Goal: Task Accomplishment & Management: Use online tool/utility

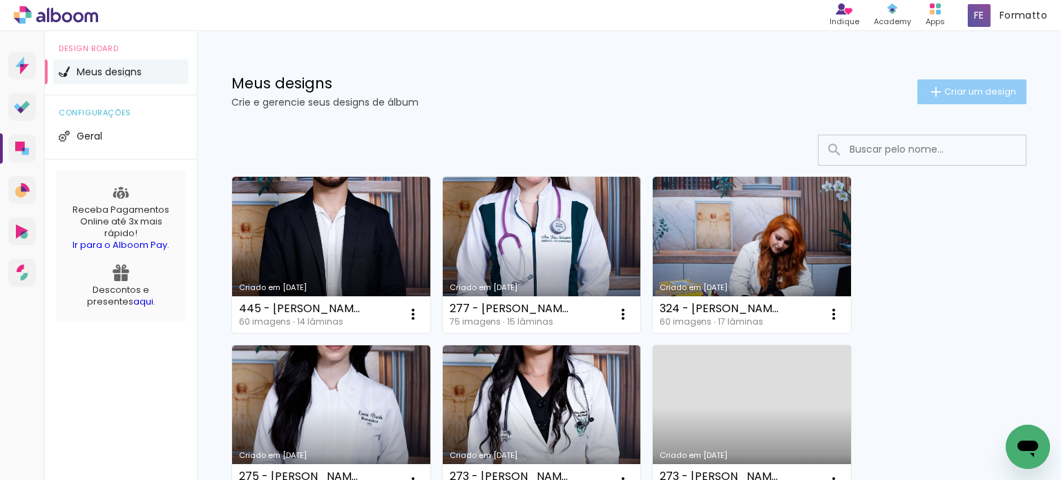
click at [944, 87] on span "Criar um design" at bounding box center [980, 91] width 72 height 9
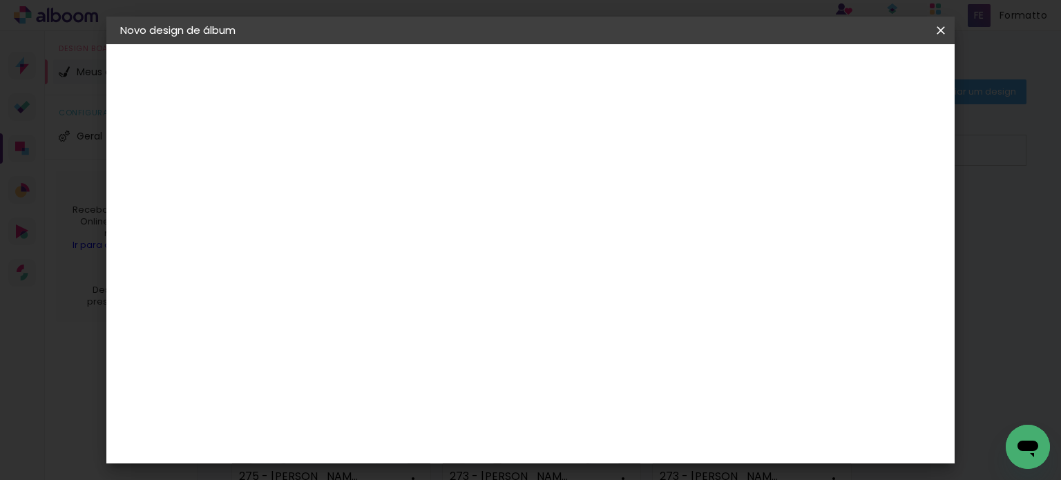
click at [346, 185] on input at bounding box center [346, 185] width 0 height 21
type input "283 - [PERSON_NAME]"
type paper-input "283 - [PERSON_NAME]"
click at [0, 0] on slot "Avançar" at bounding box center [0, 0] width 0 height 0
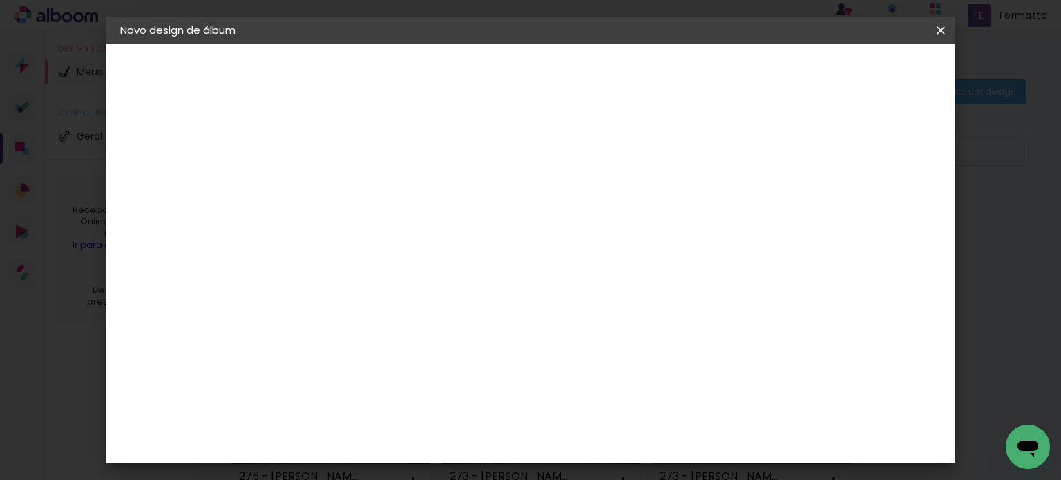
click at [379, 366] on div "Canaan Álbuns" at bounding box center [357, 377] width 43 height 22
click at [0, 0] on slot "Avançar" at bounding box center [0, 0] width 0 height 0
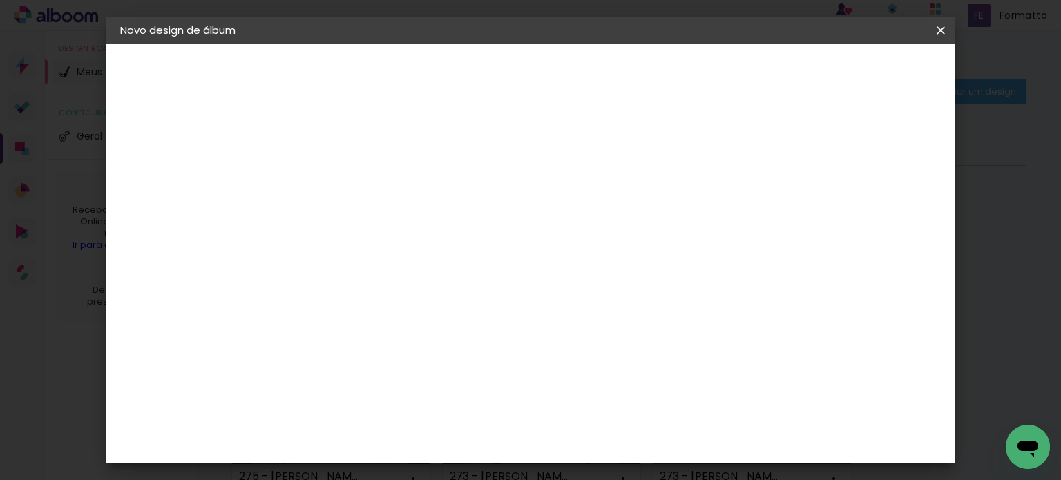
click at [618, 77] on span "Iniciar design" at bounding box center [597, 77] width 39 height 19
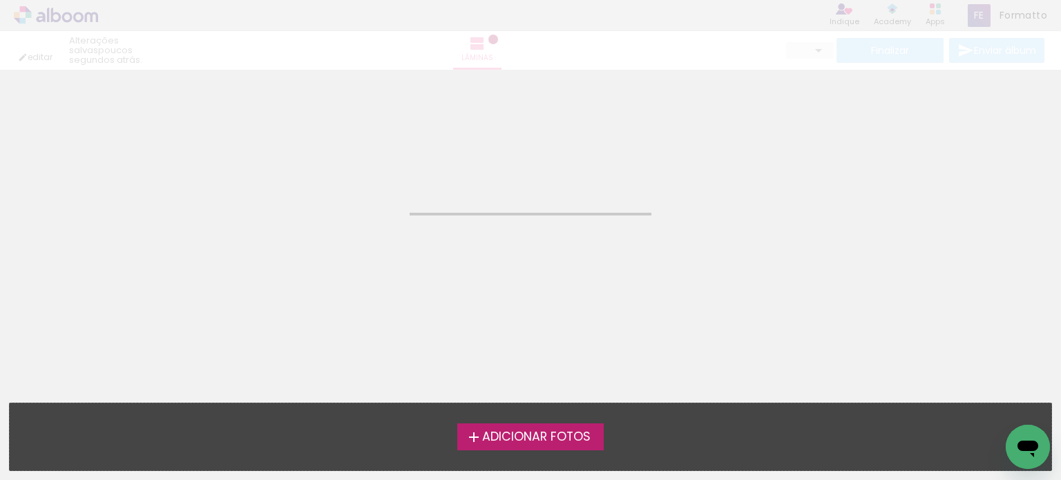
click at [562, 436] on span "Adicionar Fotos" at bounding box center [536, 437] width 108 height 12
click at [0, 0] on input "file" at bounding box center [0, 0] width 0 height 0
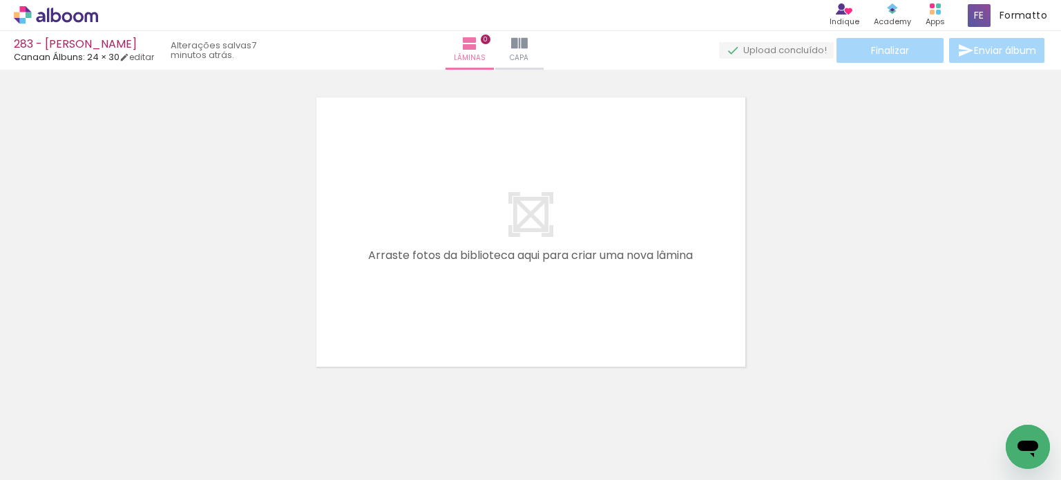
click at [265, 249] on div at bounding box center [530, 214] width 1061 height 314
click at [149, 285] on div at bounding box center [530, 214] width 1061 height 314
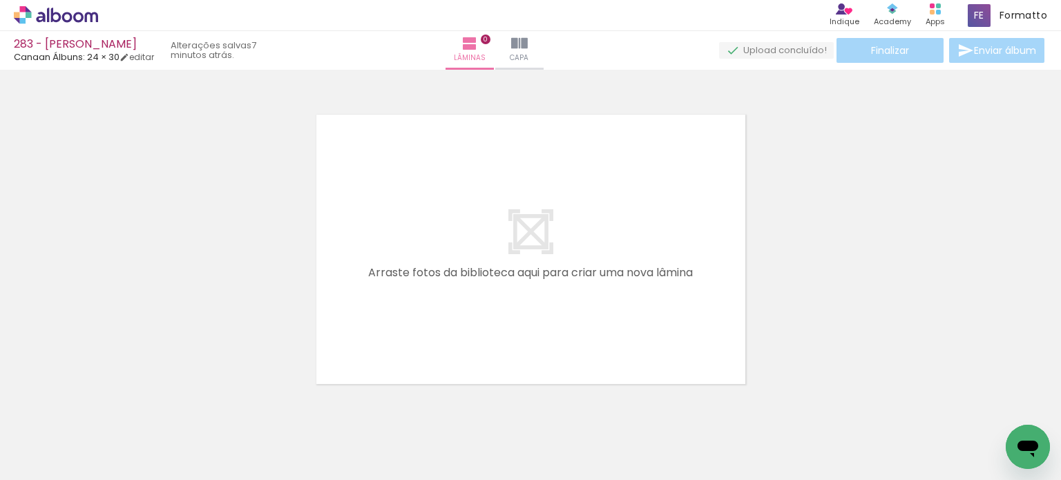
click at [845, 193] on div at bounding box center [530, 232] width 1061 height 314
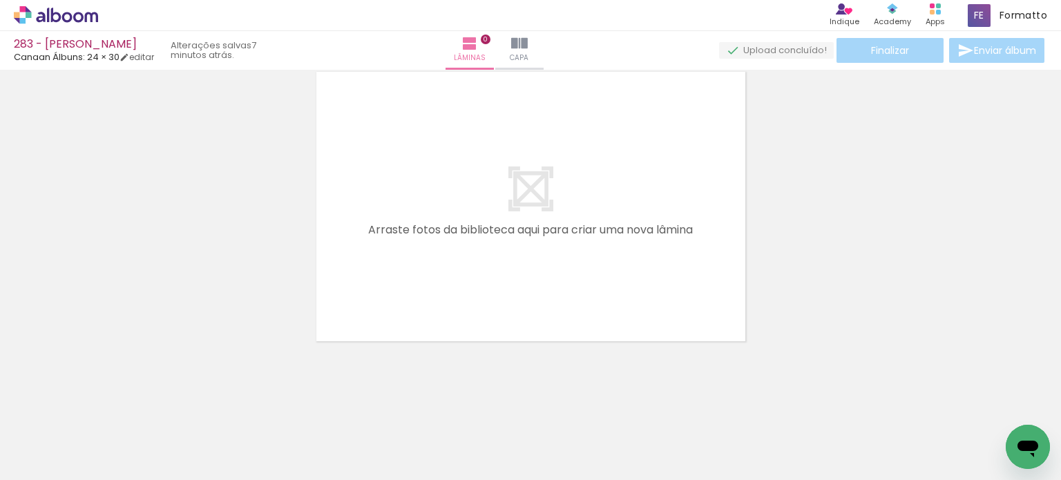
click at [39, 455] on span "Adicionar Fotos" at bounding box center [48, 461] width 41 height 15
click at [0, 0] on input "file" at bounding box center [0, 0] width 0 height 0
click at [74, 437] on iron-icon at bounding box center [70, 438] width 11 height 11
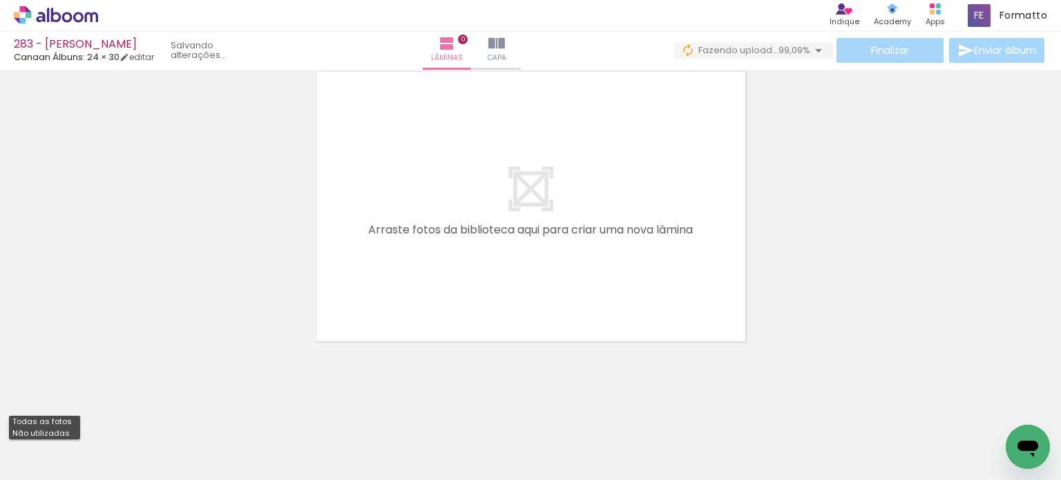
click at [70, 433] on paper-item "Não utilizadas" at bounding box center [44, 434] width 71 height 12
type input "Não utilizadas"
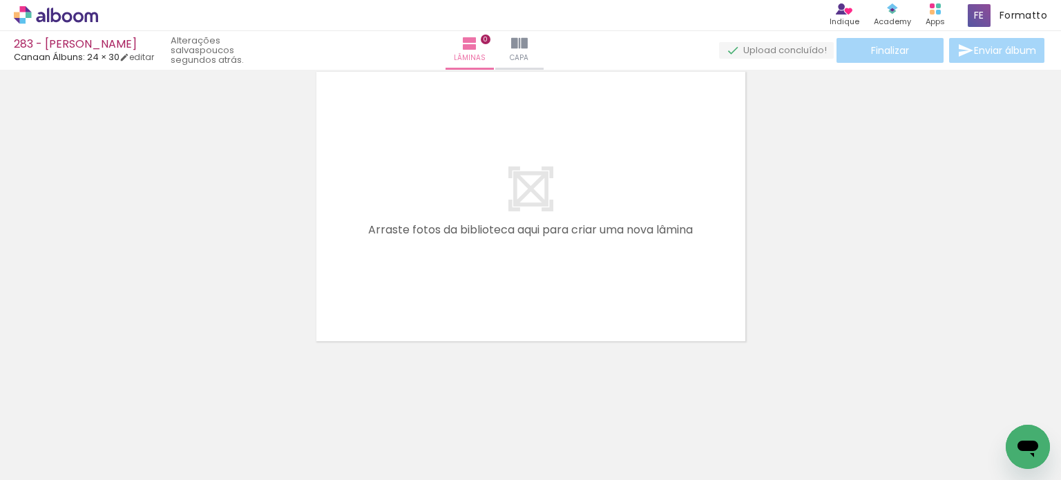
scroll to position [0, 7567]
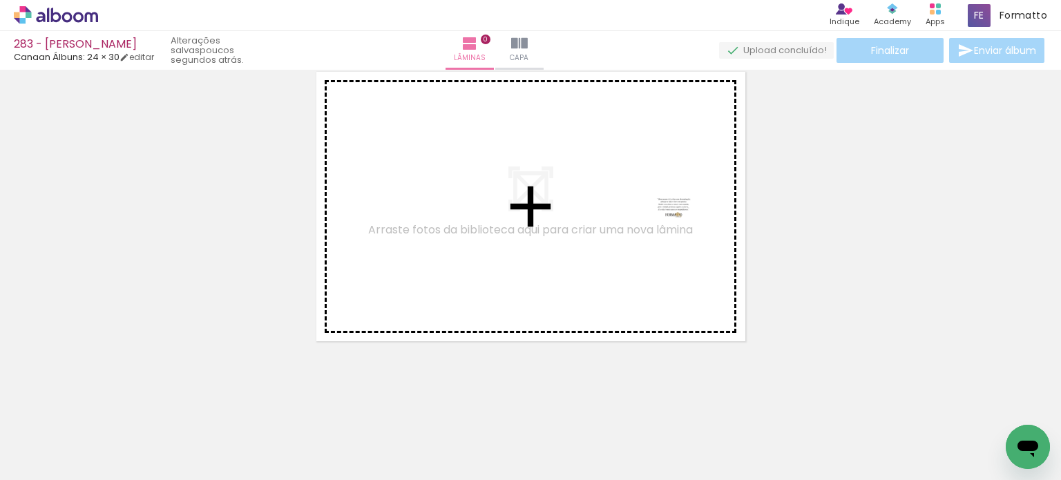
drag, startPoint x: 985, startPoint y: 438, endPoint x: 683, endPoint y: 234, distance: 365.2
click at [683, 234] on quentale-workspace at bounding box center [530, 240] width 1061 height 480
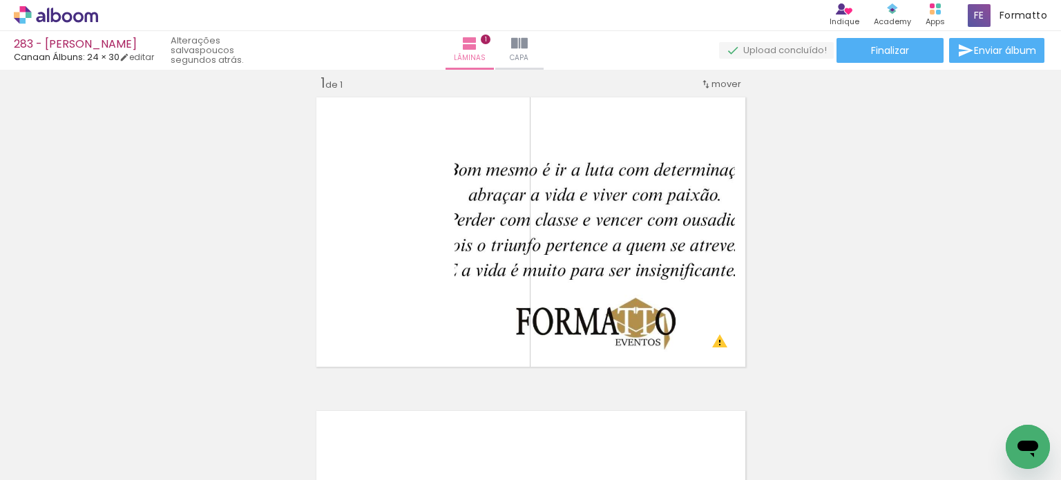
scroll to position [0, 1789]
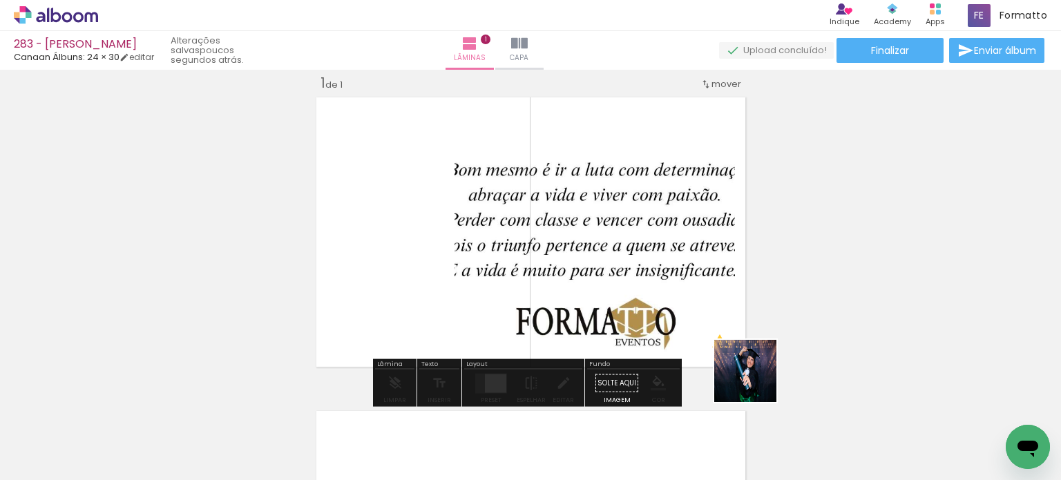
drag, startPoint x: 796, startPoint y: 417, endPoint x: 699, endPoint y: 370, distance: 107.2
click at [695, 333] on quentale-workspace at bounding box center [530, 240] width 1061 height 480
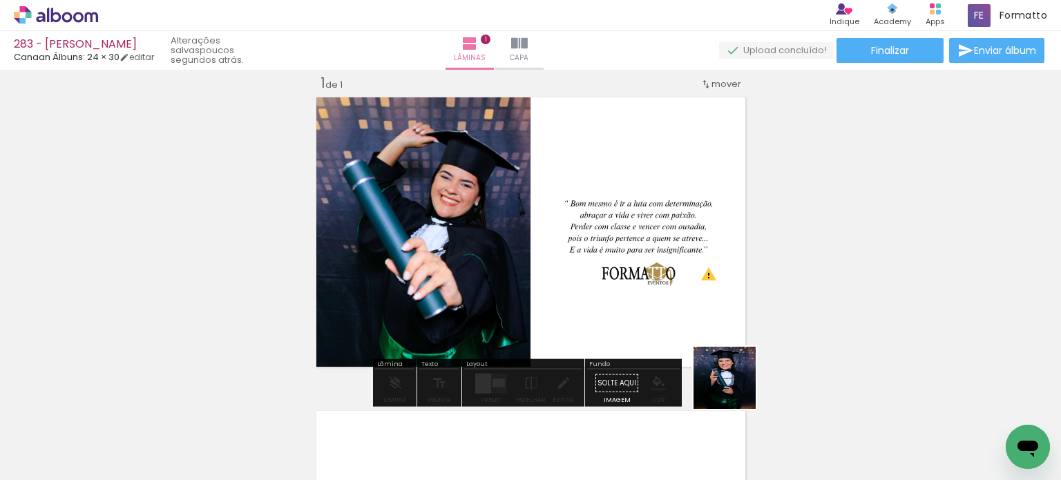
drag, startPoint x: 745, startPoint y: 426, endPoint x: 713, endPoint y: 316, distance: 115.0
click at [715, 320] on quentale-workspace at bounding box center [530, 240] width 1061 height 480
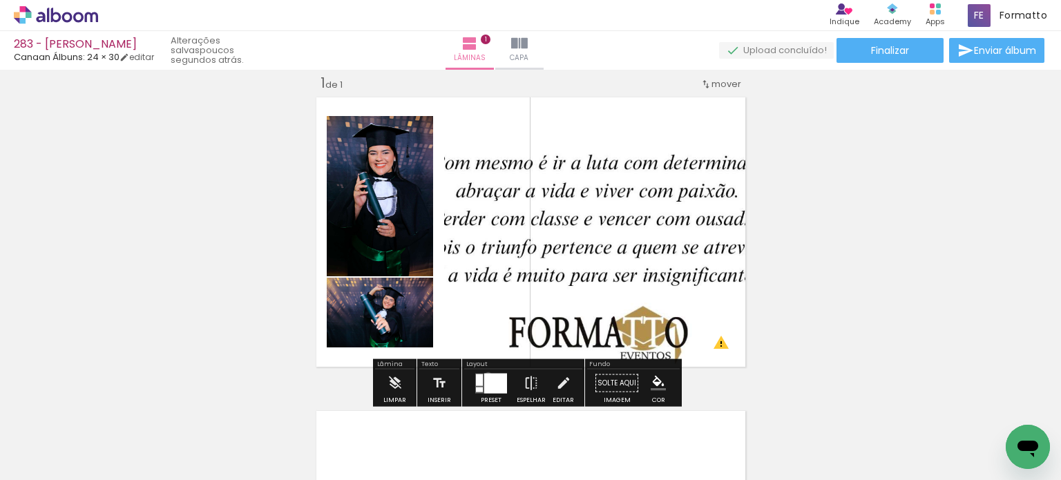
drag, startPoint x: 485, startPoint y: 374, endPoint x: 491, endPoint y: 365, distance: 10.5
click at [486, 375] on div at bounding box center [495, 383] width 23 height 20
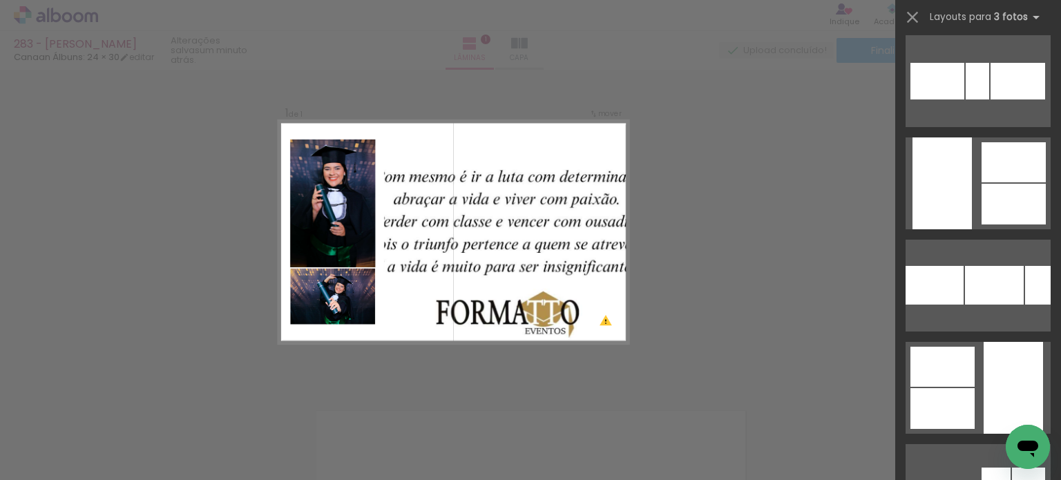
scroll to position [3178, 0]
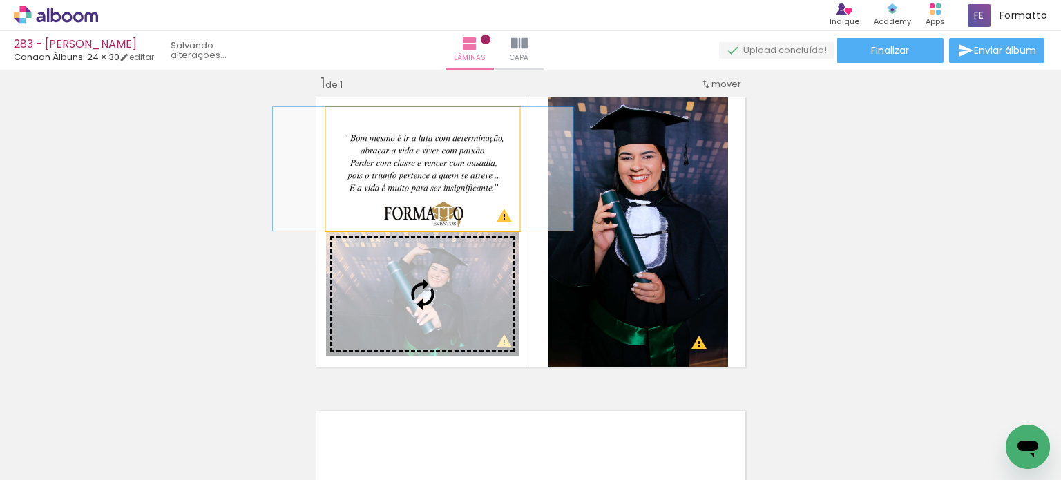
drag, startPoint x: 461, startPoint y: 175, endPoint x: 462, endPoint y: 249, distance: 74.6
click at [0, 0] on slot at bounding box center [0, 0] width 0 height 0
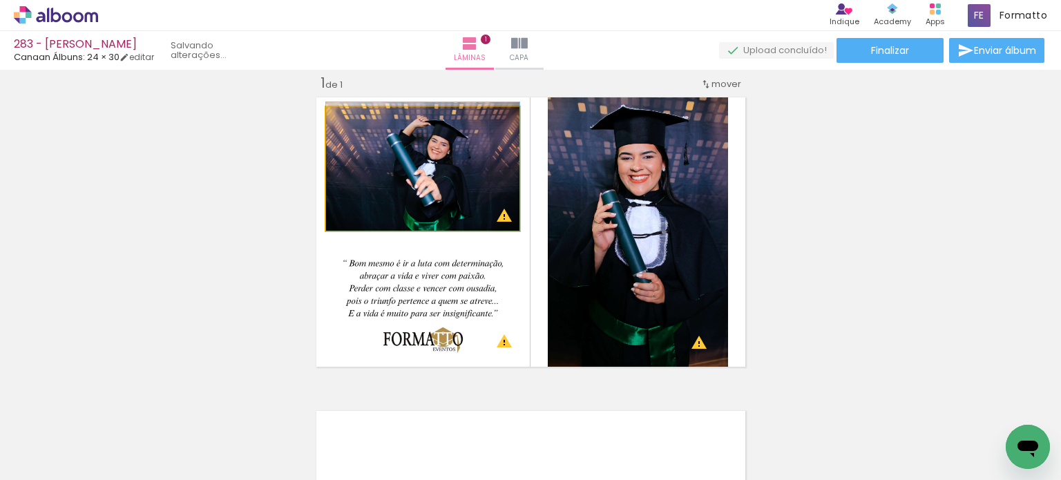
drag, startPoint x: 410, startPoint y: 184, endPoint x: 400, endPoint y: 179, distance: 11.1
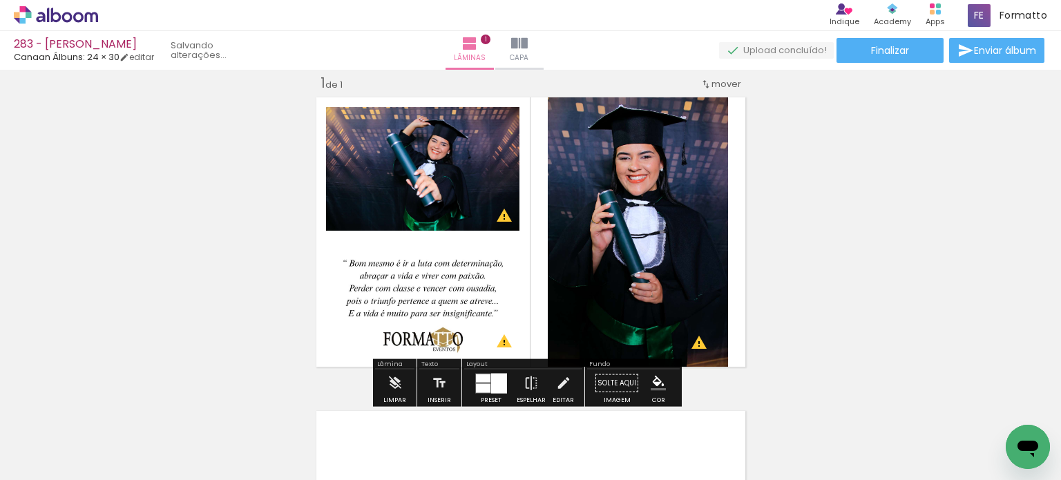
click at [835, 196] on div "Inserir lâmina 1 de 1 O Designbox precisará aumentar a sua imagem em 248% para …" at bounding box center [530, 371] width 1061 height 628
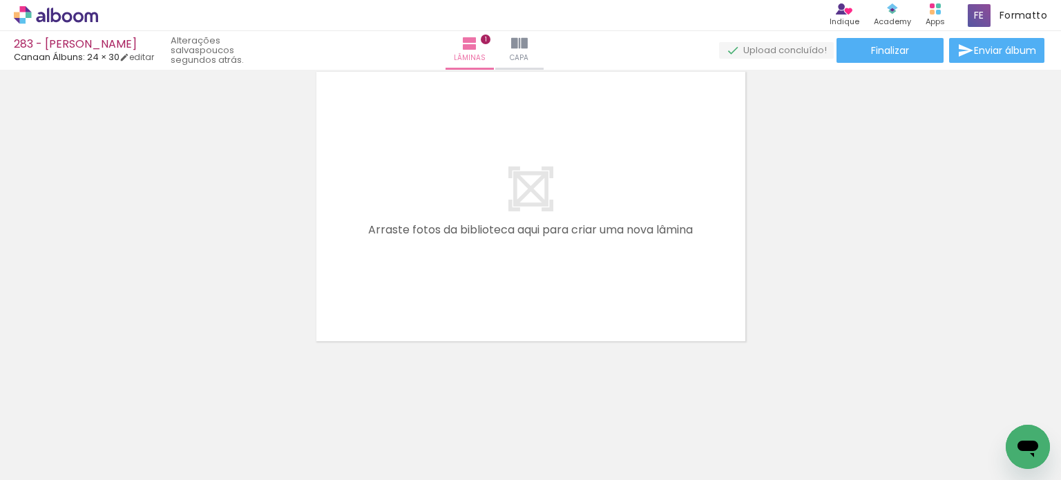
scroll to position [0, 5706]
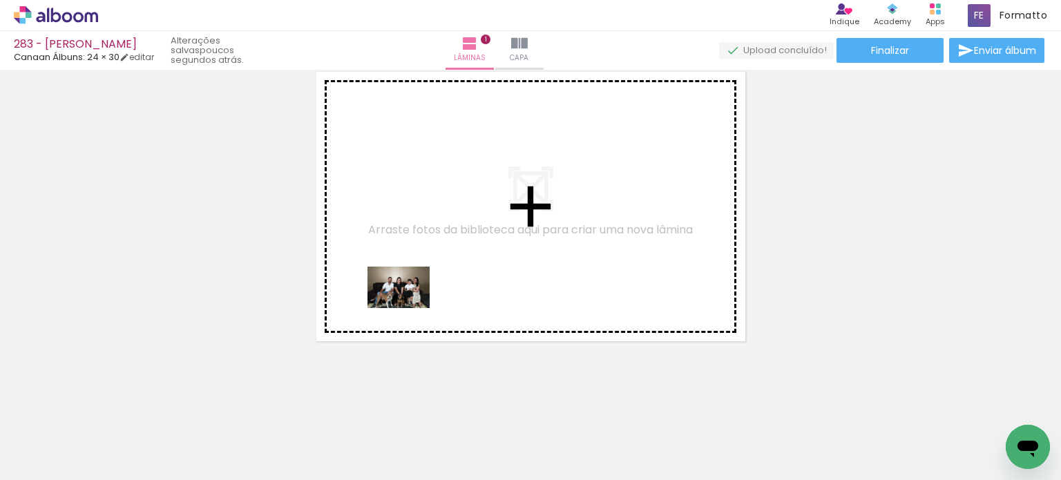
drag, startPoint x: 331, startPoint y: 431, endPoint x: 415, endPoint y: 291, distance: 163.3
click at [415, 291] on quentale-workspace at bounding box center [530, 240] width 1061 height 480
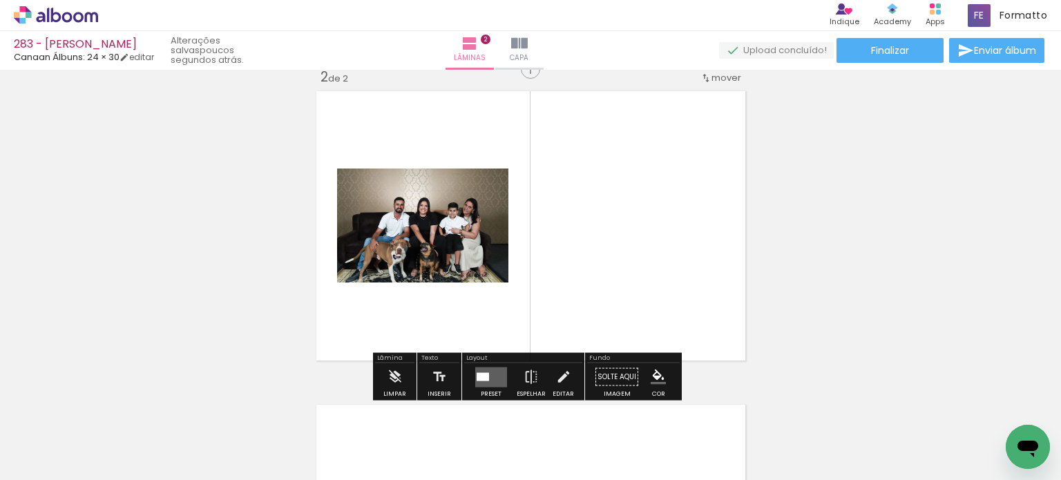
scroll to position [331, 0]
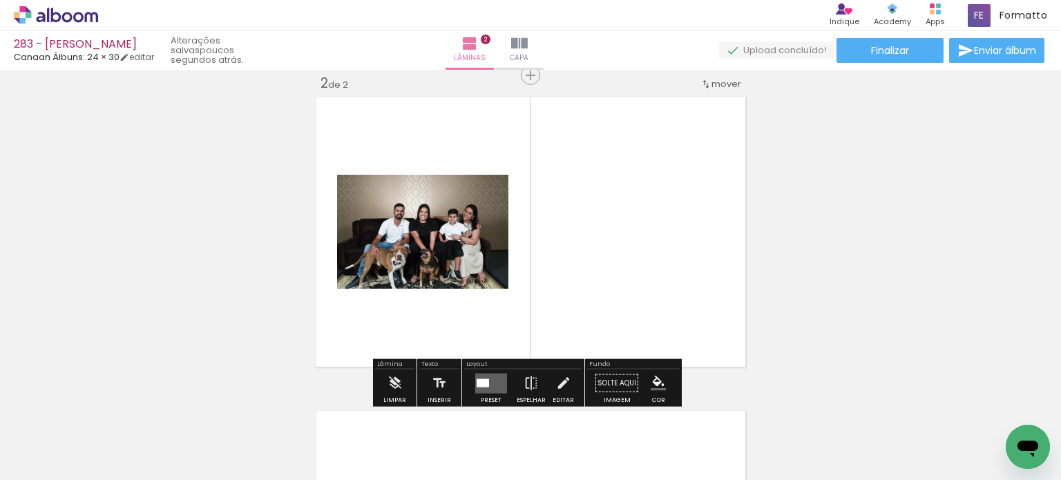
drag, startPoint x: 375, startPoint y: 340, endPoint x: 378, endPoint y: 327, distance: 12.7
click at [379, 327] on div "Inserir lâmina 1 de 2 Inserir lâmina 2 de 2 O Designbox precisará aumentar a su…" at bounding box center [530, 215] width 1061 height 942
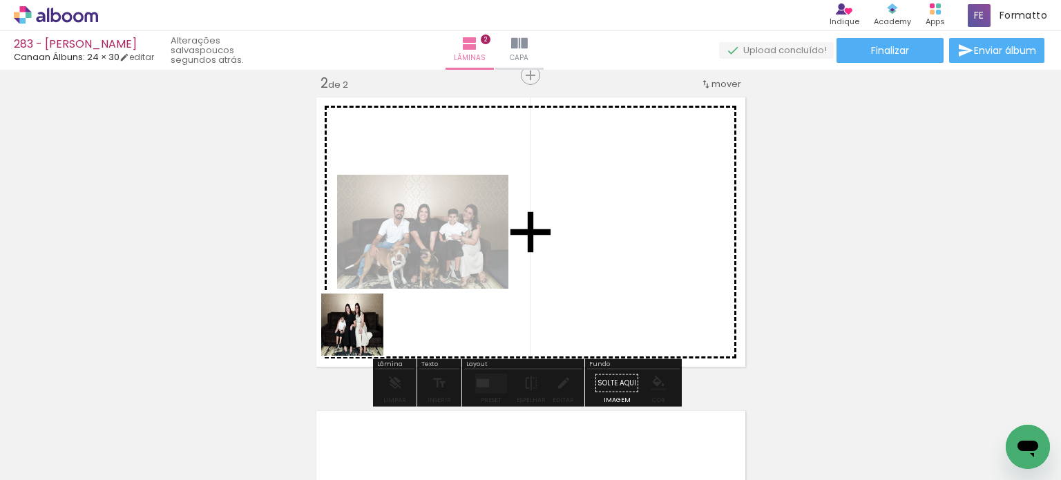
drag, startPoint x: 336, startPoint y: 428, endPoint x: 368, endPoint y: 321, distance: 111.2
click at [368, 322] on quentale-workspace at bounding box center [530, 240] width 1061 height 480
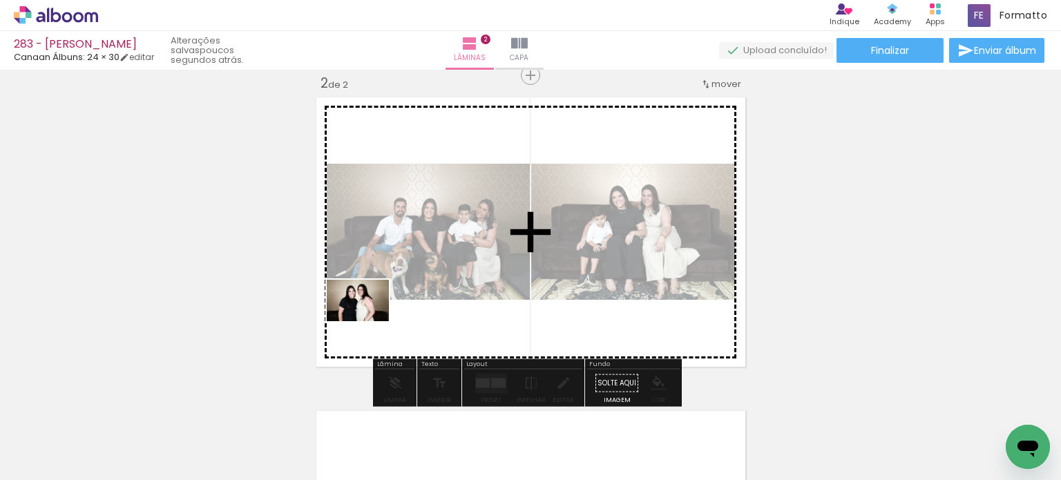
drag, startPoint x: 336, startPoint y: 426, endPoint x: 358, endPoint y: 350, distance: 79.6
click at [368, 321] on quentale-workspace at bounding box center [530, 240] width 1061 height 480
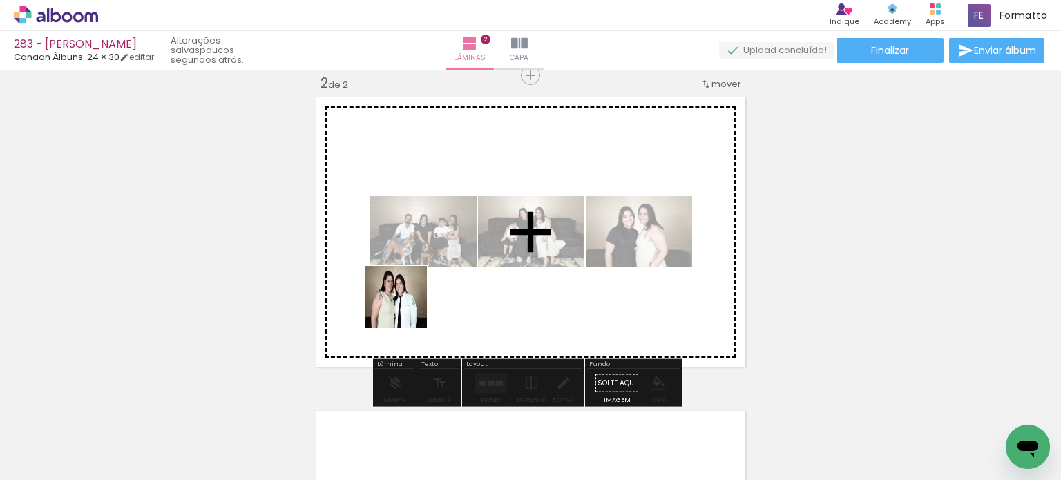
drag, startPoint x: 373, startPoint y: 358, endPoint x: 406, endPoint y: 303, distance: 63.9
click at [406, 304] on quentale-workspace at bounding box center [530, 240] width 1061 height 480
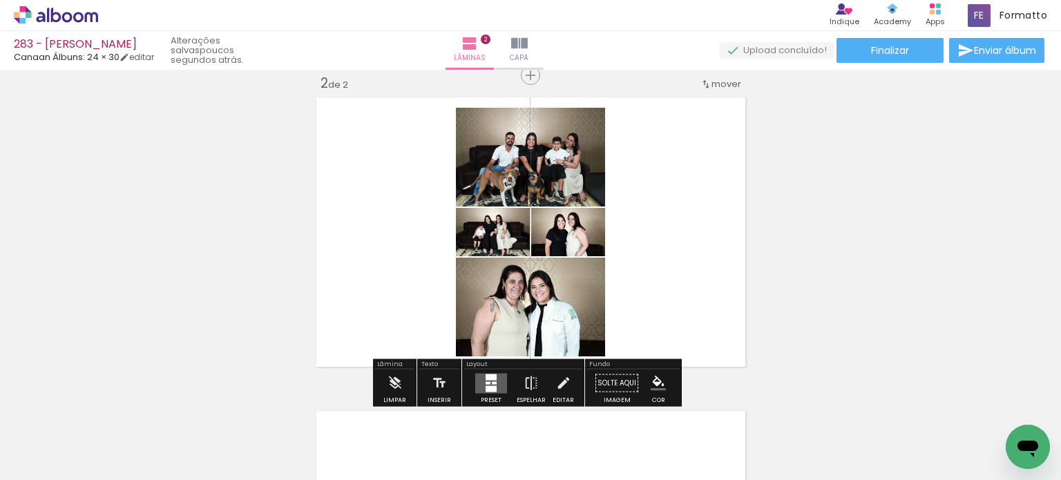
click at [497, 382] on quentale-layouter at bounding box center [491, 383] width 32 height 20
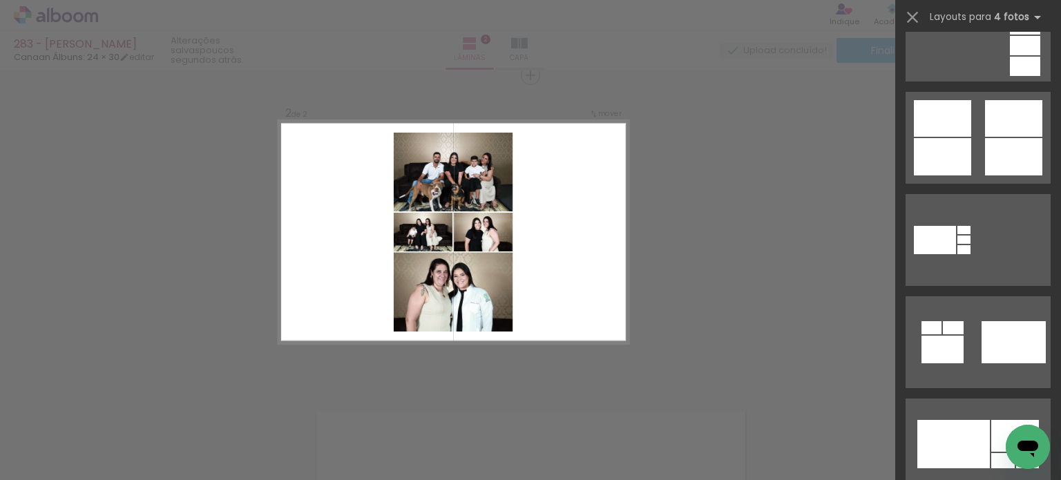
scroll to position [829, 0]
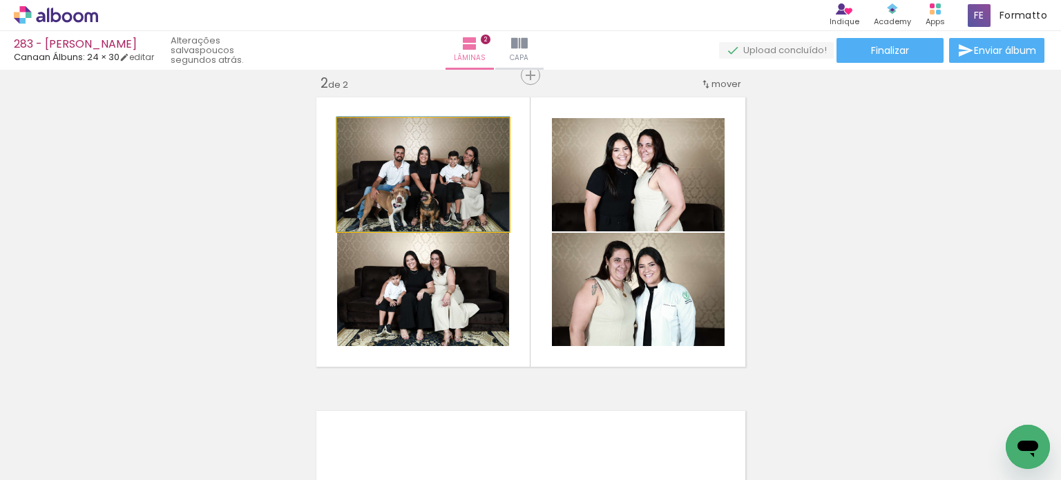
drag, startPoint x: 478, startPoint y: 207, endPoint x: 476, endPoint y: 193, distance: 14.0
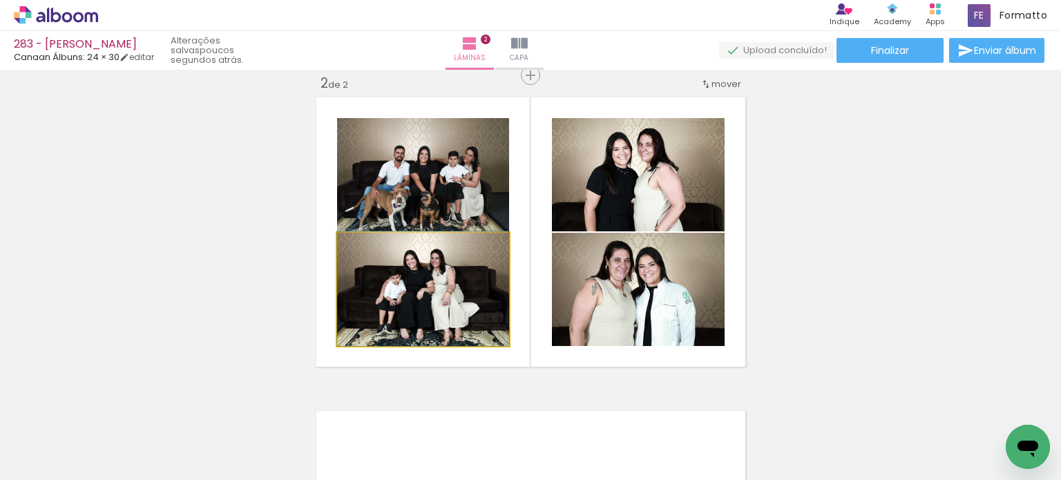
drag, startPoint x: 469, startPoint y: 303, endPoint x: 470, endPoint y: 287, distance: 16.6
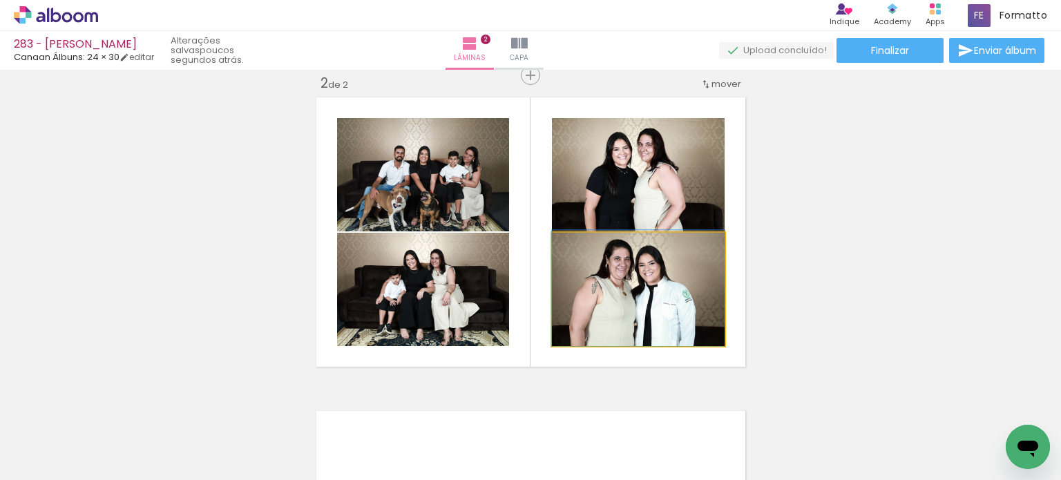
drag, startPoint x: 654, startPoint y: 317, endPoint x: 658, endPoint y: 306, distance: 11.8
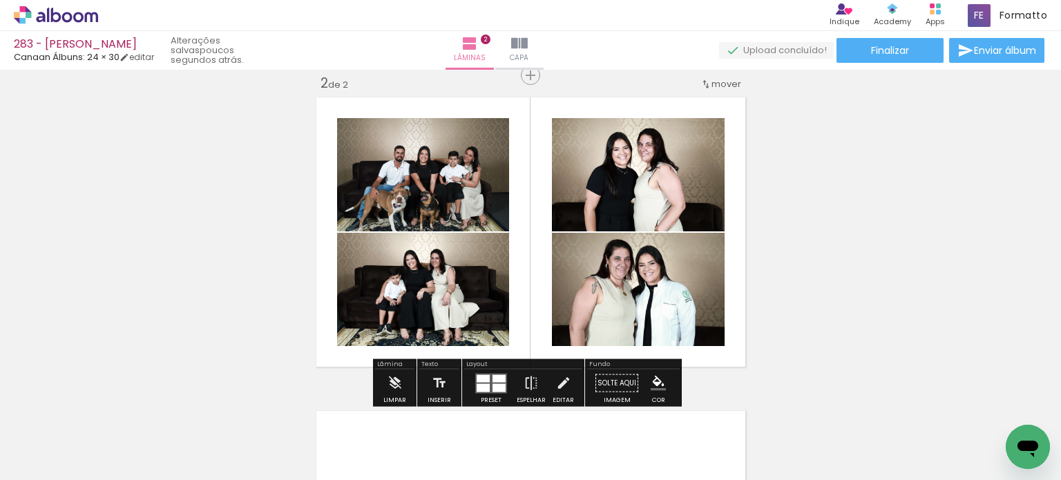
click at [824, 249] on div "Inserir lâmina 1 de 2 Inserir lâmina 2 de 2 O Designbox precisará aumentar a su…" at bounding box center [530, 215] width 1061 height 942
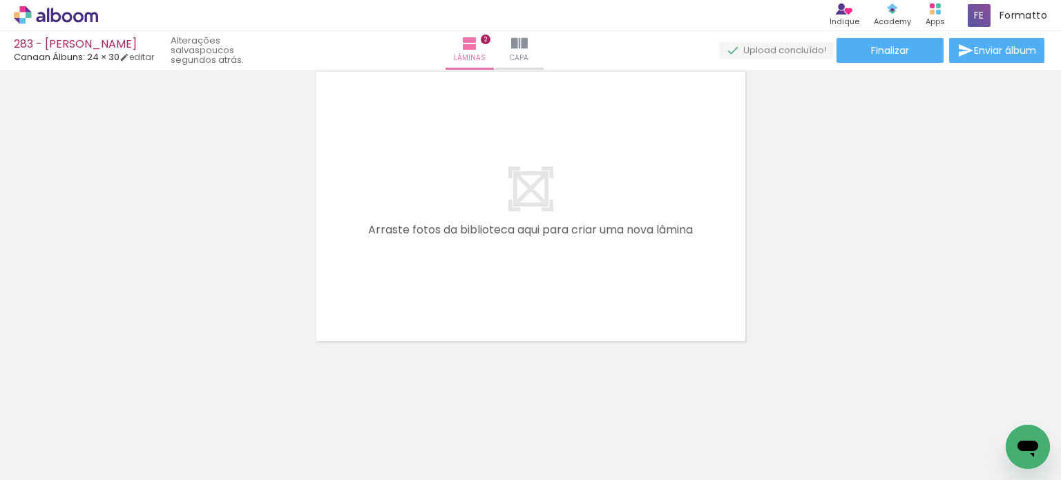
scroll to position [0, 28]
drag, startPoint x: 205, startPoint y: 444, endPoint x: 388, endPoint y: 312, distance: 226.7
click at [388, 312] on quentale-workspace at bounding box center [530, 240] width 1061 height 480
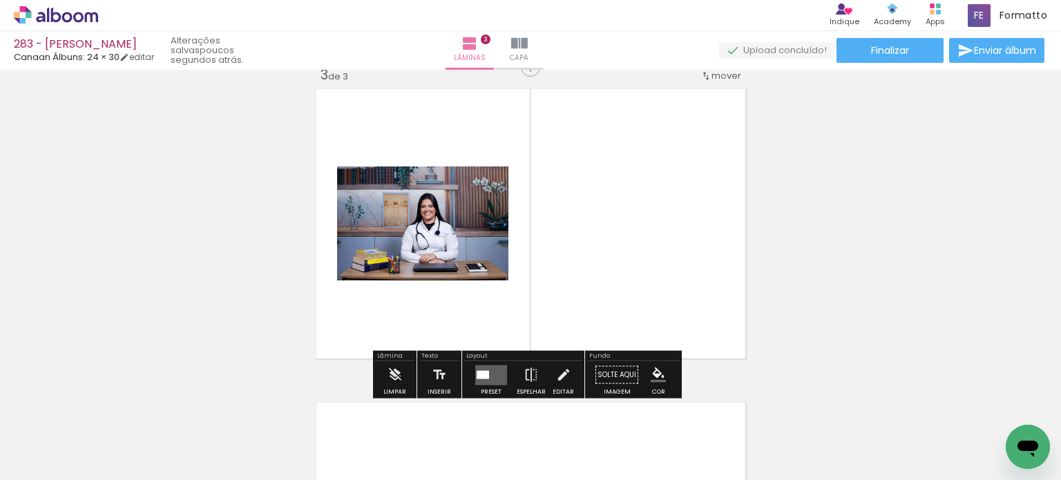
scroll to position [645, 0]
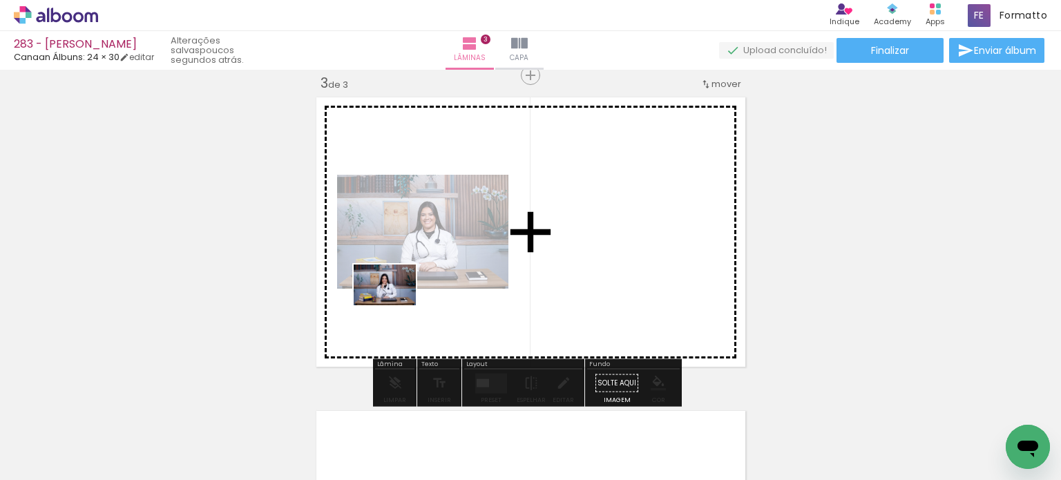
drag, startPoint x: 285, startPoint y: 430, endPoint x: 395, endPoint y: 306, distance: 165.9
click at [395, 306] on quentale-workspace at bounding box center [530, 240] width 1061 height 480
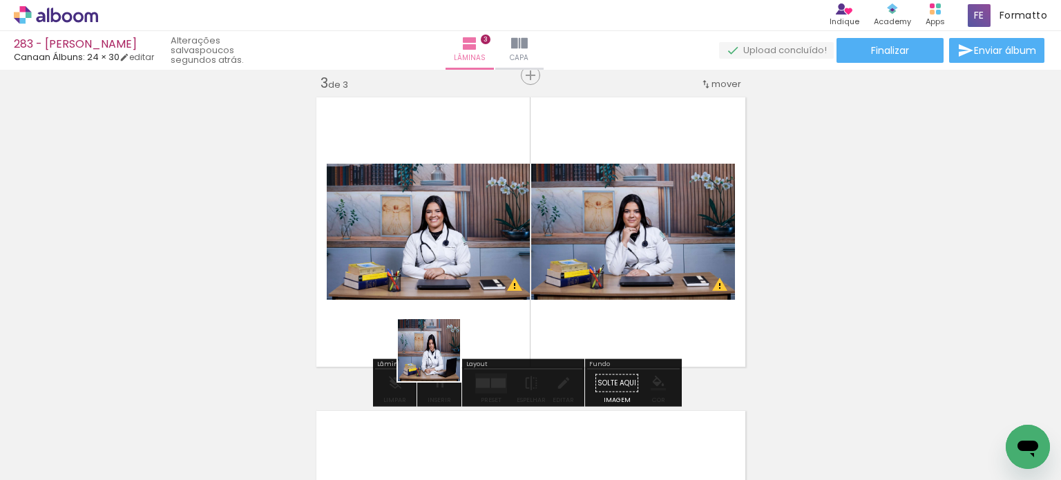
drag, startPoint x: 426, startPoint y: 433, endPoint x: 445, endPoint y: 332, distance: 102.7
click at [445, 332] on quentale-workspace at bounding box center [530, 240] width 1061 height 480
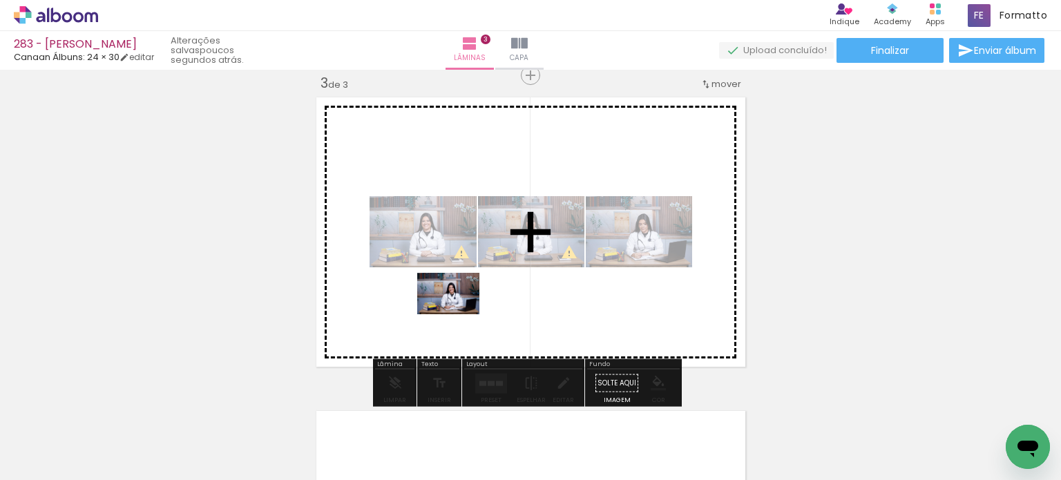
drag, startPoint x: 439, startPoint y: 427, endPoint x: 460, endPoint y: 310, distance: 118.6
click at [460, 310] on quentale-workspace at bounding box center [530, 240] width 1061 height 480
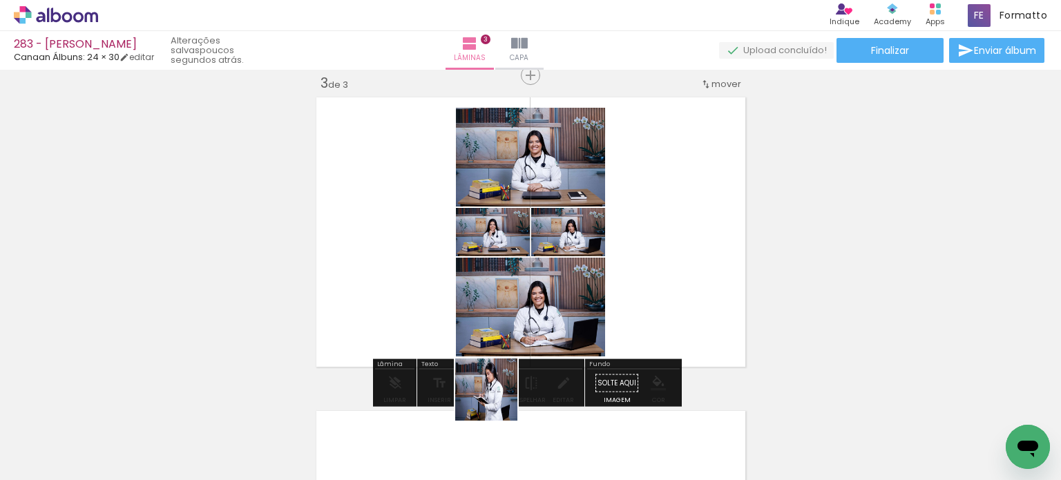
drag, startPoint x: 500, startPoint y: 430, endPoint x: 497, endPoint y: 319, distance: 111.3
click at [497, 319] on quentale-workspace at bounding box center [530, 240] width 1061 height 480
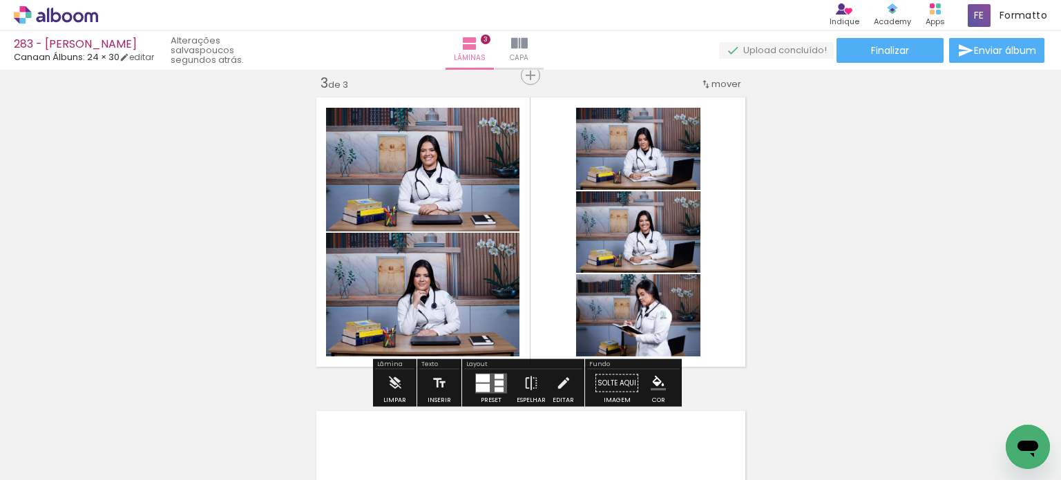
drag, startPoint x: 655, startPoint y: 433, endPoint x: 627, endPoint y: 296, distance: 139.6
click at [630, 308] on quentale-workspace at bounding box center [530, 240] width 1061 height 480
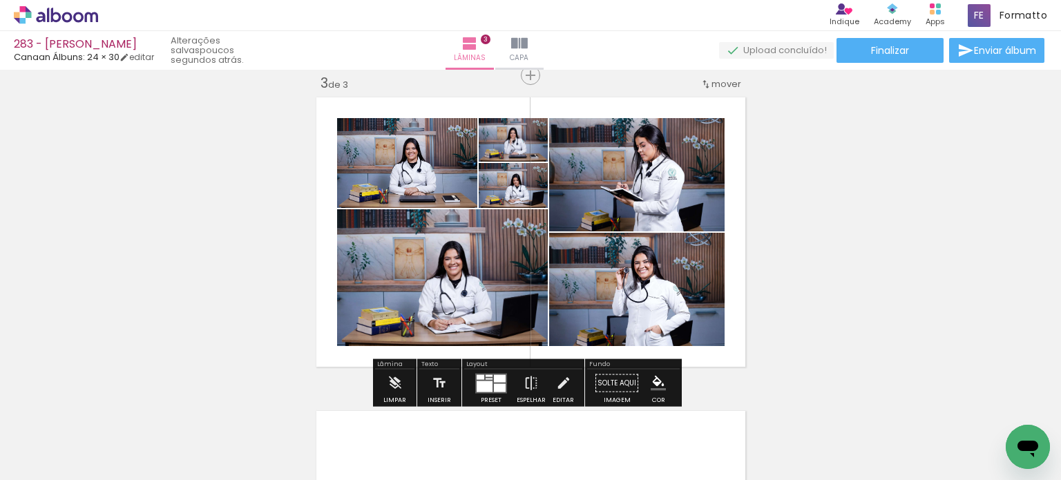
click at [495, 383] on div at bounding box center [500, 387] width 12 height 8
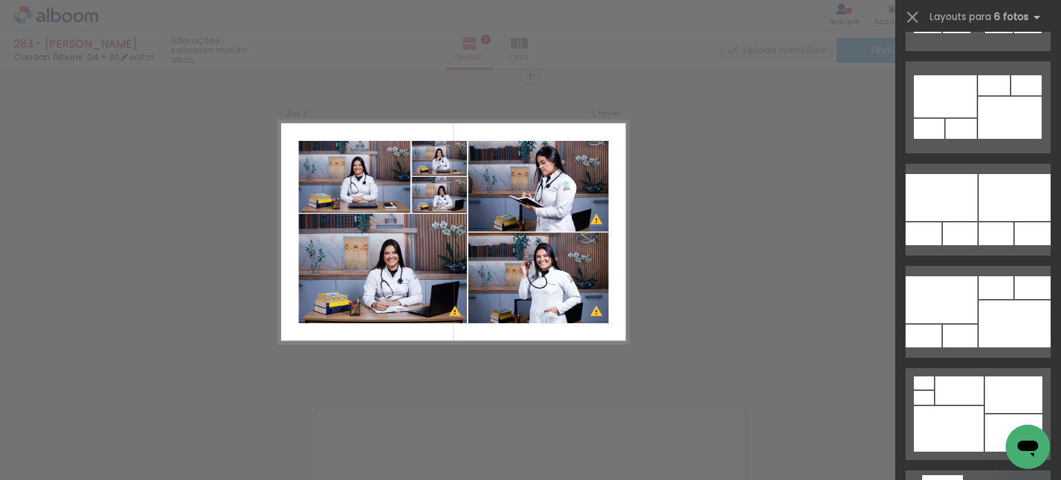
scroll to position [1175, 0]
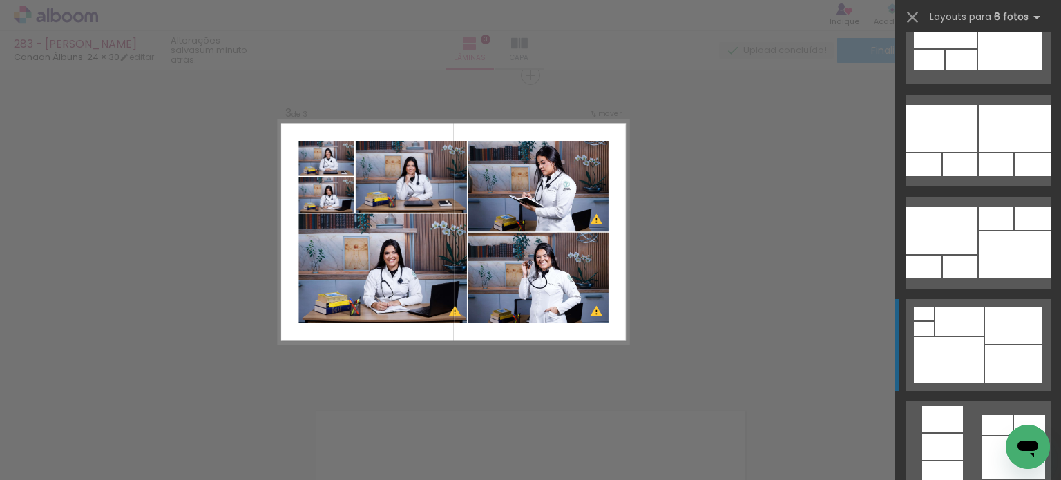
click at [1020, 278] on div at bounding box center [1015, 254] width 72 height 47
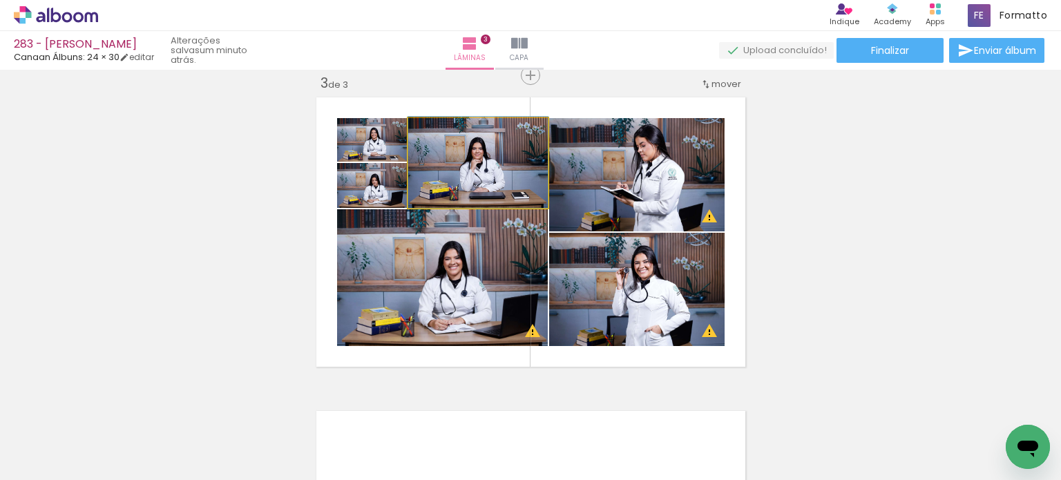
drag, startPoint x: 502, startPoint y: 185, endPoint x: 506, endPoint y: 179, distance: 7.1
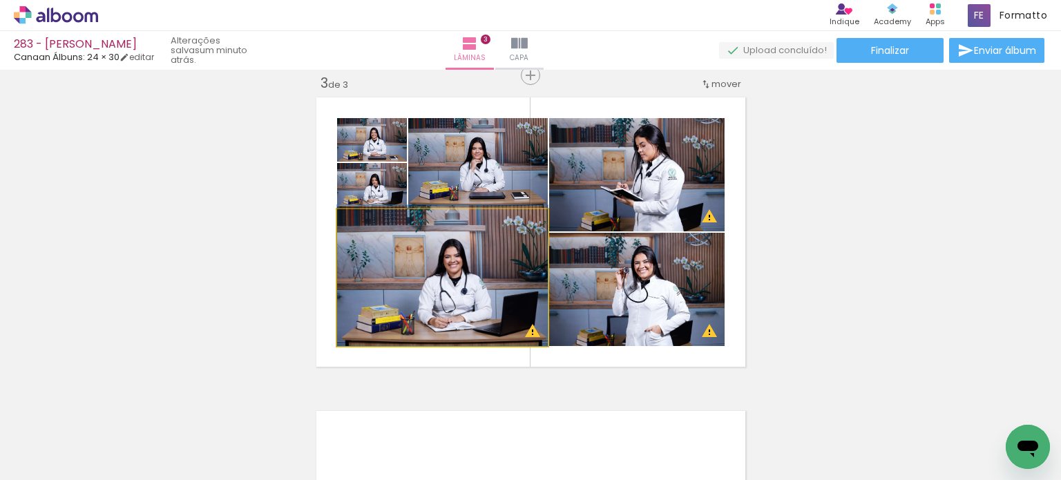
drag, startPoint x: 491, startPoint y: 265, endPoint x: 486, endPoint y: 253, distance: 13.0
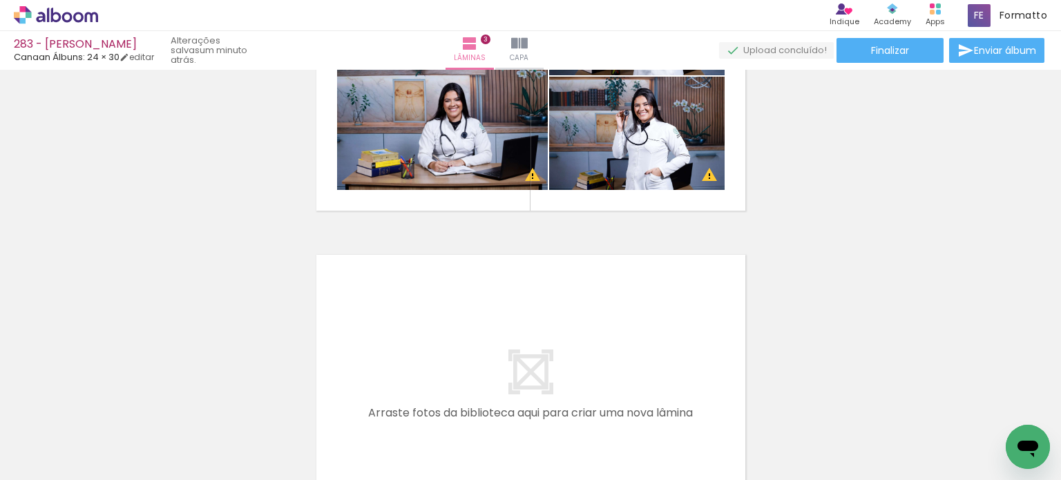
scroll to position [921, 0]
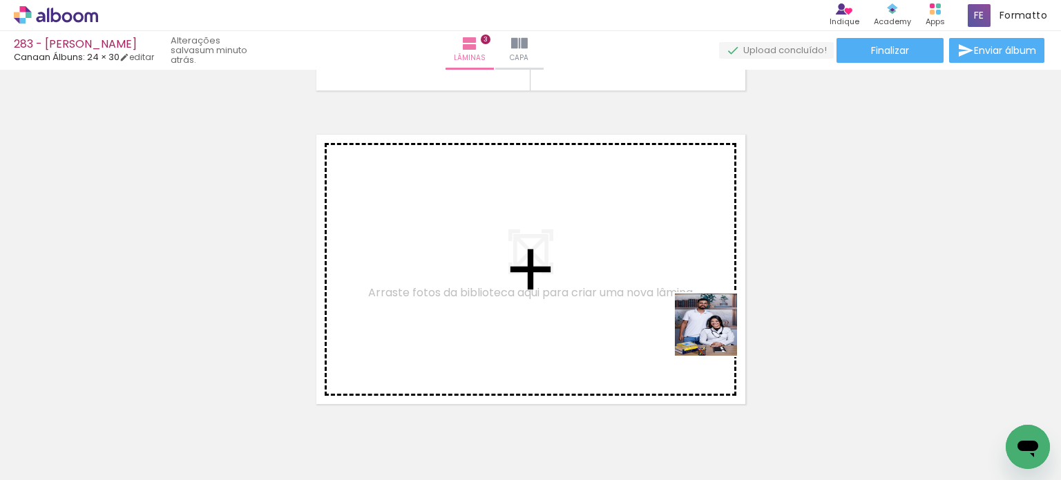
drag, startPoint x: 736, startPoint y: 419, endPoint x: 716, endPoint y: 334, distance: 87.2
click at [716, 334] on quentale-workspace at bounding box center [530, 240] width 1061 height 480
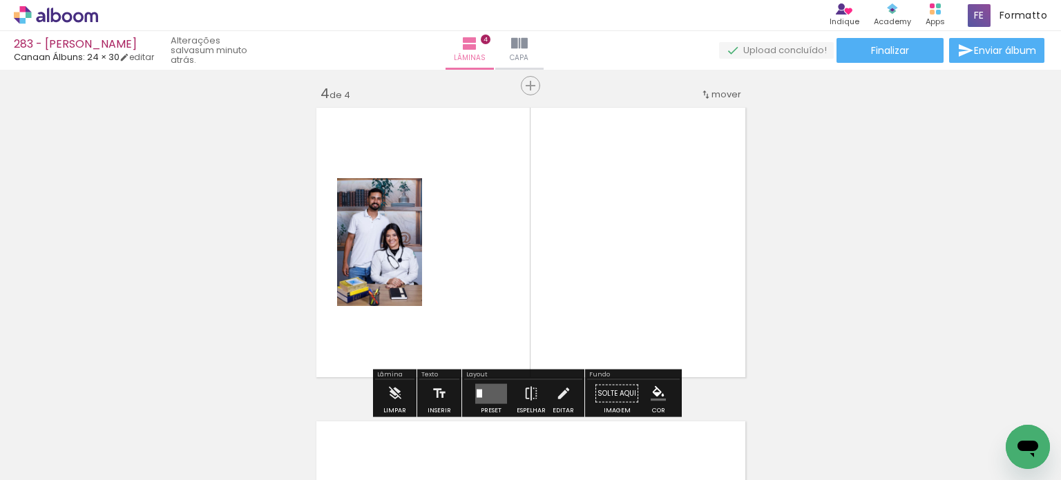
scroll to position [958, 0]
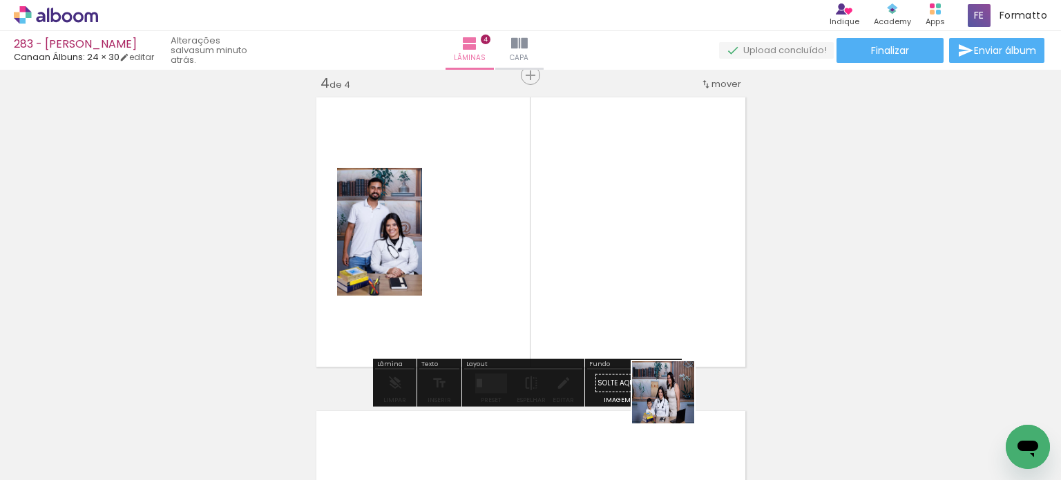
drag, startPoint x: 674, startPoint y: 403, endPoint x: 675, endPoint y: 243, distance: 160.3
click at [675, 243] on quentale-workspace at bounding box center [530, 240] width 1061 height 480
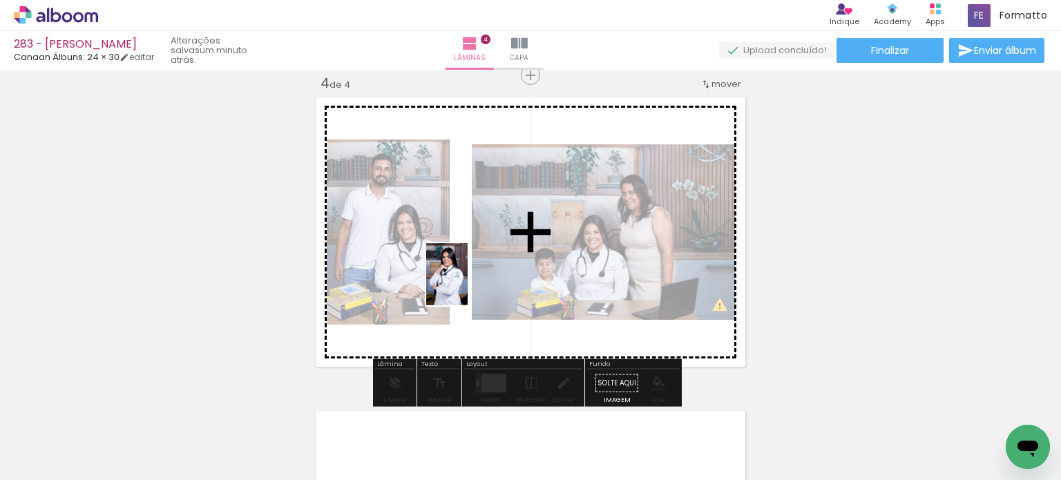
drag, startPoint x: 432, startPoint y: 433, endPoint x: 468, endPoint y: 285, distance: 152.2
click at [468, 285] on quentale-workspace at bounding box center [530, 240] width 1061 height 480
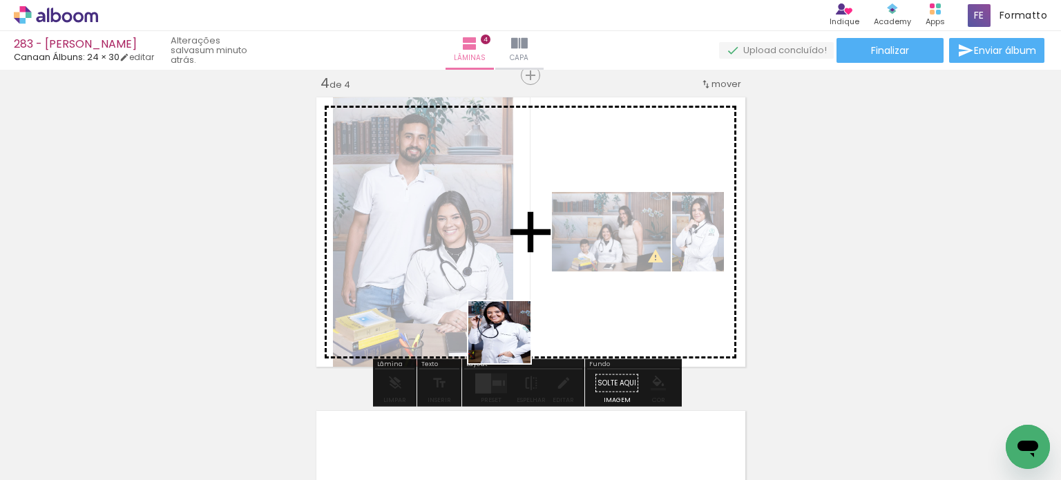
drag, startPoint x: 497, startPoint y: 416, endPoint x: 508, endPoint y: 333, distance: 83.6
click at [517, 312] on quentale-workspace at bounding box center [530, 240] width 1061 height 480
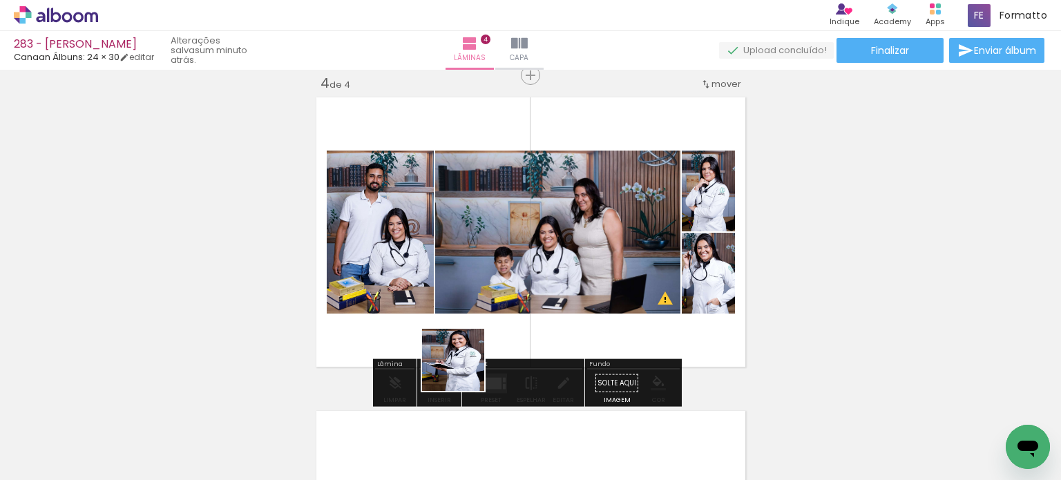
drag, startPoint x: 436, startPoint y: 422, endPoint x: 498, endPoint y: 305, distance: 132.9
click at [496, 306] on quentale-workspace at bounding box center [530, 240] width 1061 height 480
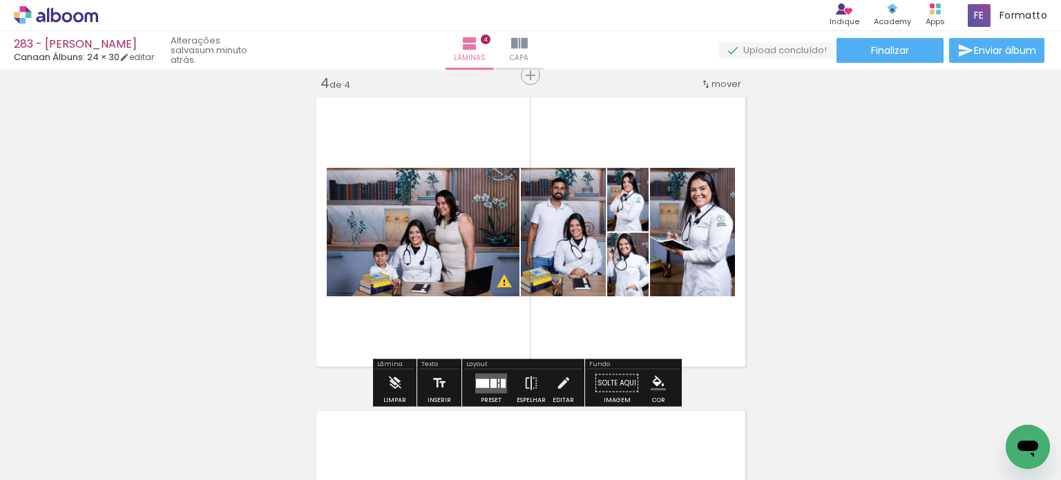
click at [491, 380] on div at bounding box center [494, 383] width 6 height 9
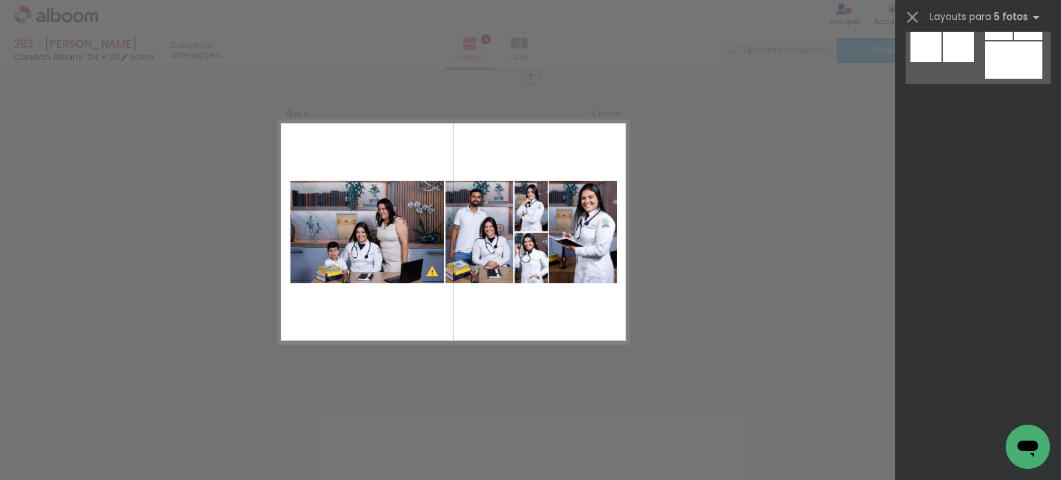
scroll to position [0, 0]
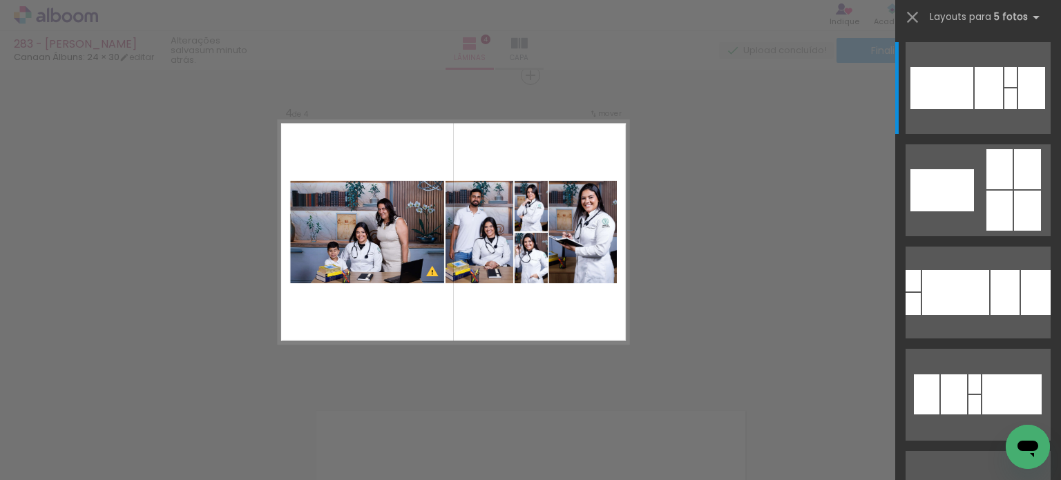
click at [898, 199] on div at bounding box center [978, 185] width 166 height 102
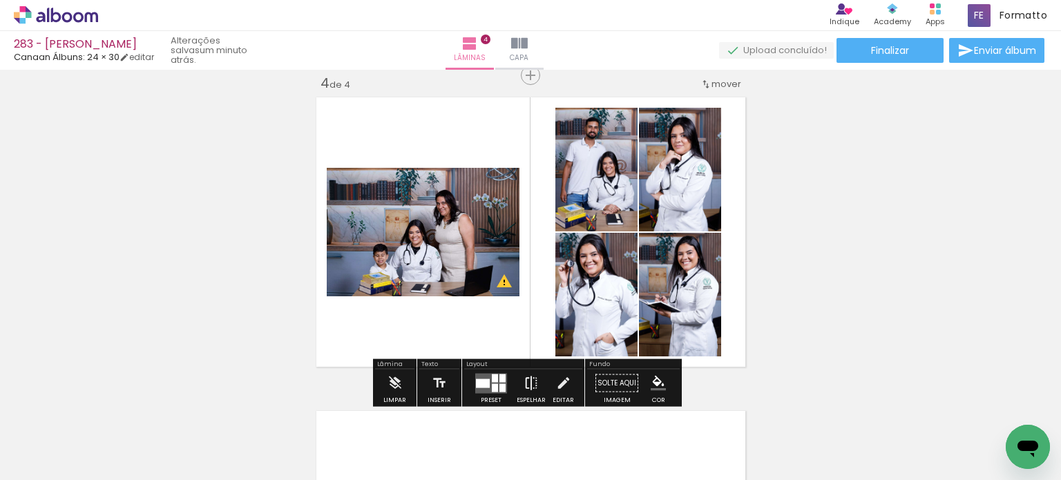
click at [528, 383] on iron-icon at bounding box center [531, 384] width 15 height 28
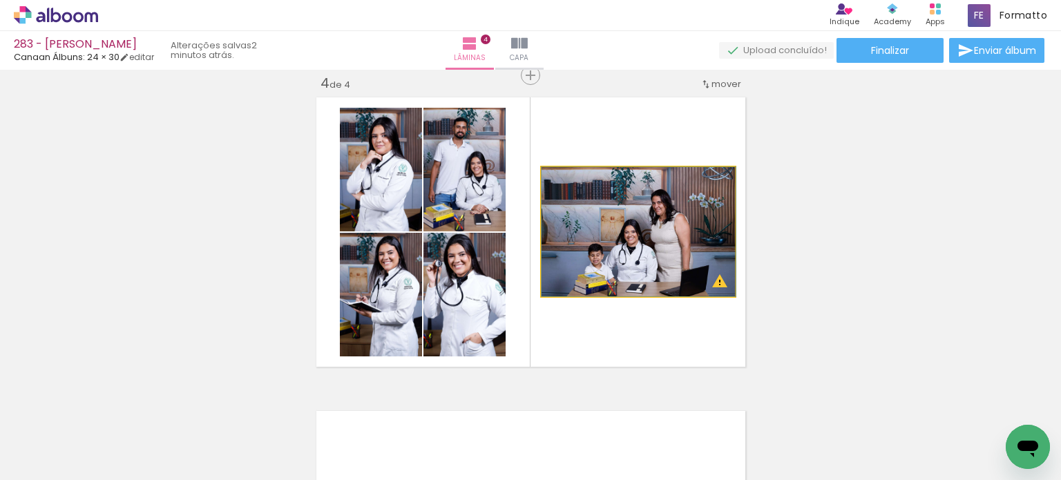
drag, startPoint x: 622, startPoint y: 272, endPoint x: 624, endPoint y: 255, distance: 17.4
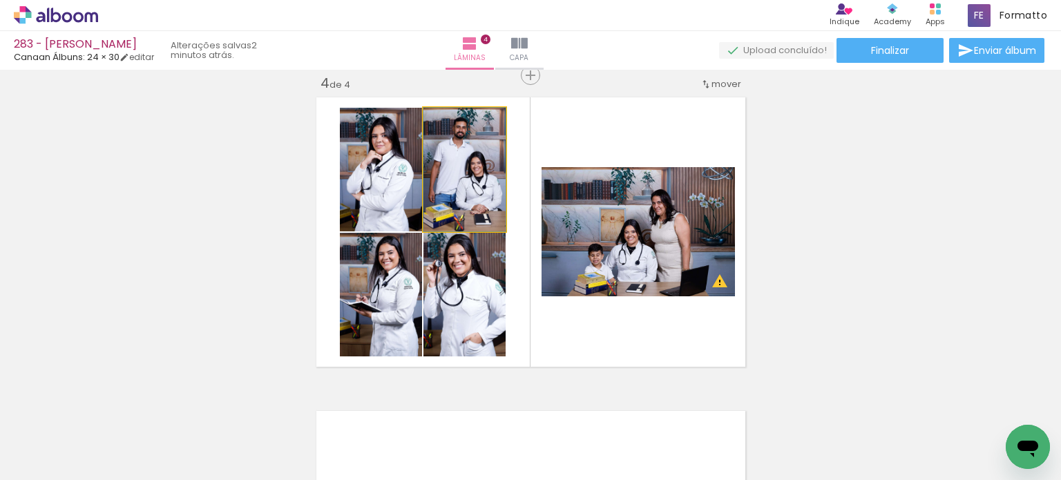
drag, startPoint x: 462, startPoint y: 200, endPoint x: 463, endPoint y: 281, distance: 80.8
click at [0, 0] on slot at bounding box center [0, 0] width 0 height 0
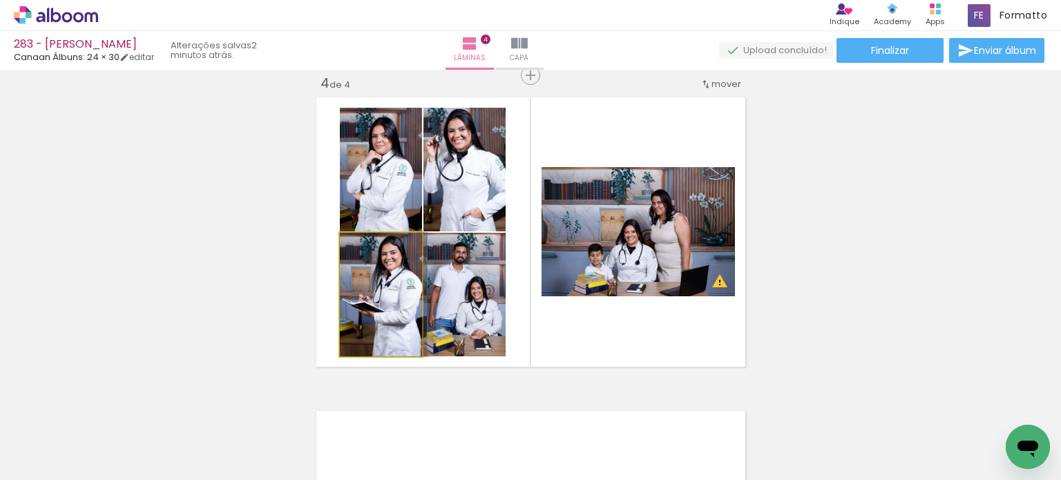
drag, startPoint x: 401, startPoint y: 266, endPoint x: 458, endPoint y: 179, distance: 103.9
click at [0, 0] on slot at bounding box center [0, 0] width 0 height 0
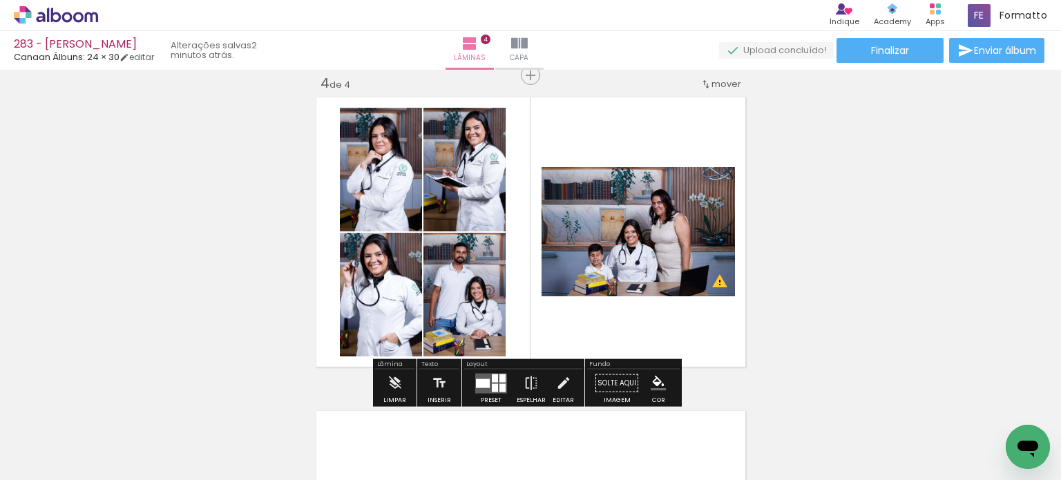
click at [178, 407] on iron-icon at bounding box center [185, 406] width 15 height 15
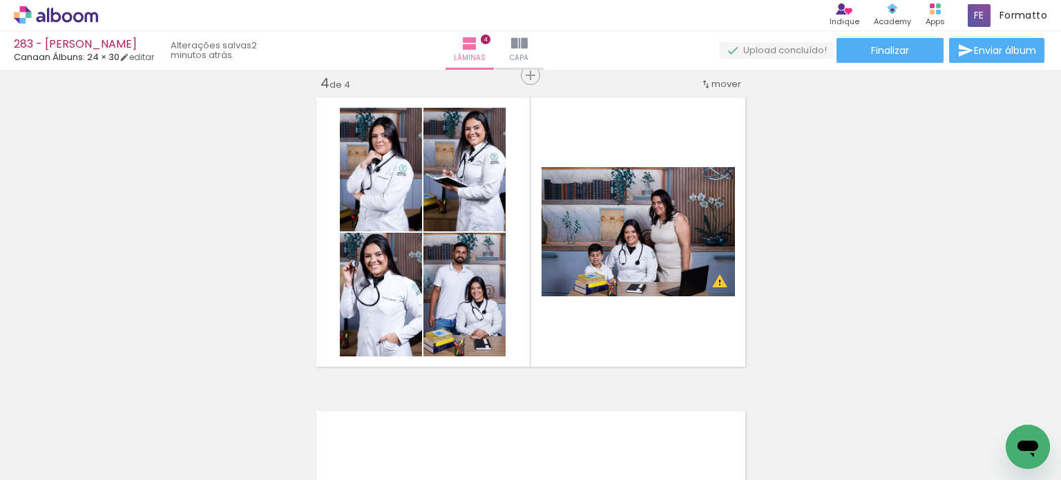
click at [178, 405] on iron-icon at bounding box center [185, 406] width 15 height 15
click at [178, 406] on iron-icon at bounding box center [185, 406] width 15 height 15
click at [178, 403] on iron-icon at bounding box center [185, 406] width 15 height 15
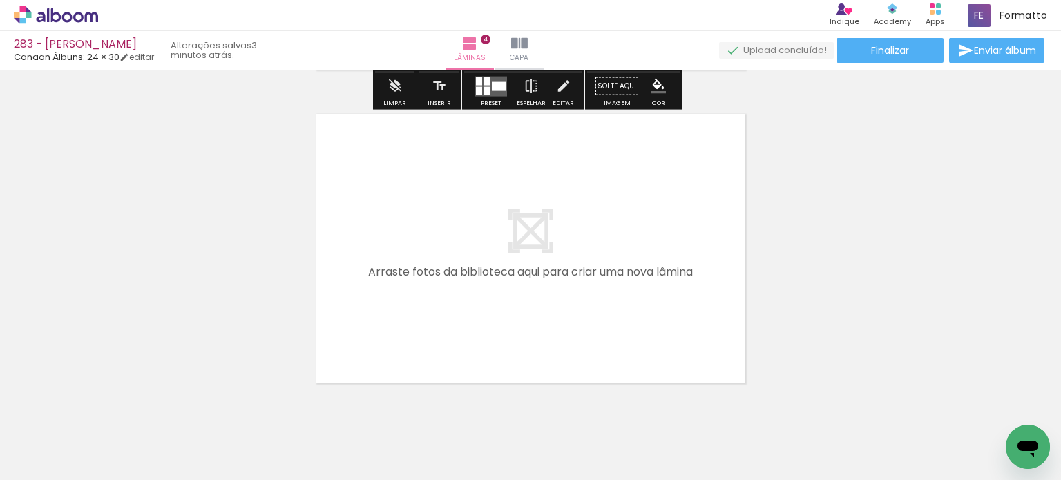
scroll to position [1298, 0]
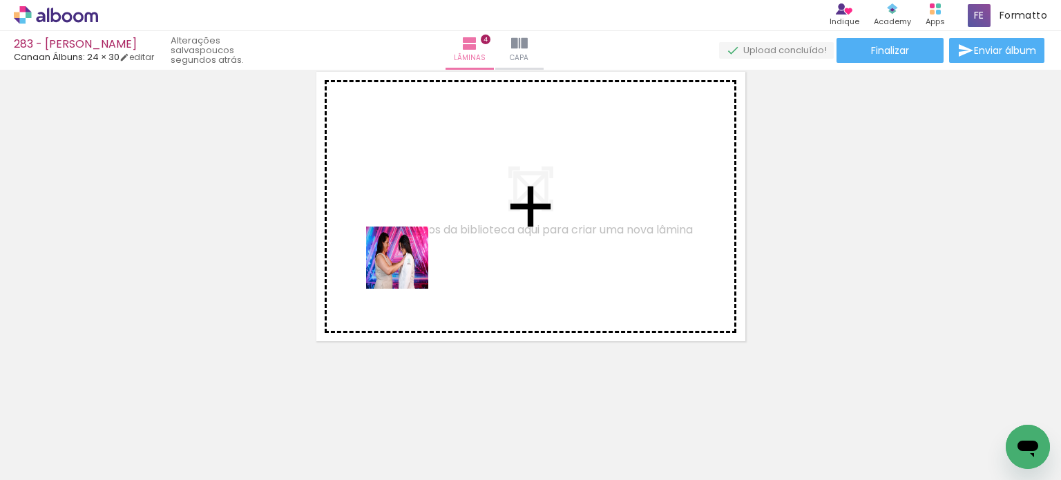
drag, startPoint x: 237, startPoint y: 425, endPoint x: 350, endPoint y: 347, distance: 137.0
click at [407, 268] on quentale-workspace at bounding box center [530, 240] width 1061 height 480
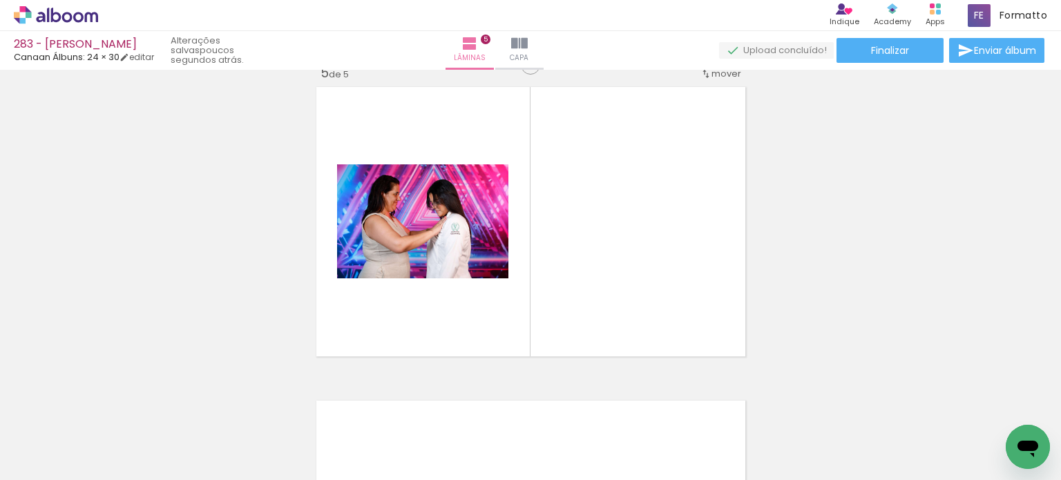
scroll to position [1272, 0]
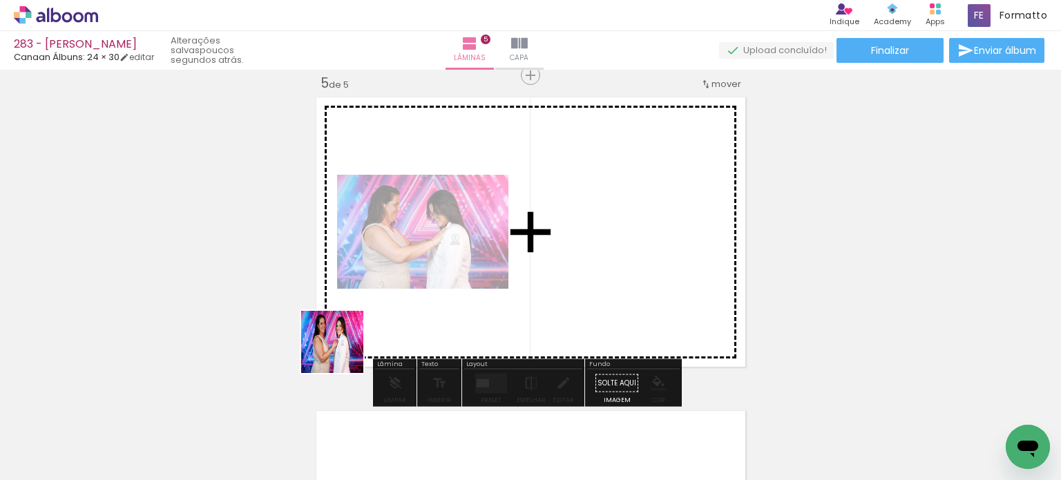
drag, startPoint x: 254, startPoint y: 420, endPoint x: 312, endPoint y: 372, distance: 75.6
click at [368, 326] on quentale-workspace at bounding box center [530, 240] width 1061 height 480
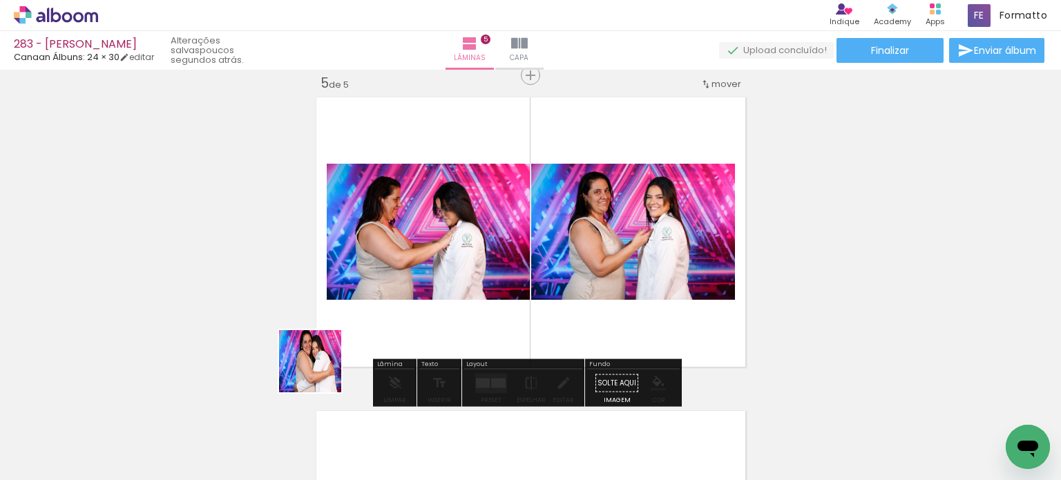
drag, startPoint x: 237, startPoint y: 425, endPoint x: 332, endPoint y: 378, distance: 106.3
click at [374, 317] on quentale-workspace at bounding box center [530, 240] width 1061 height 480
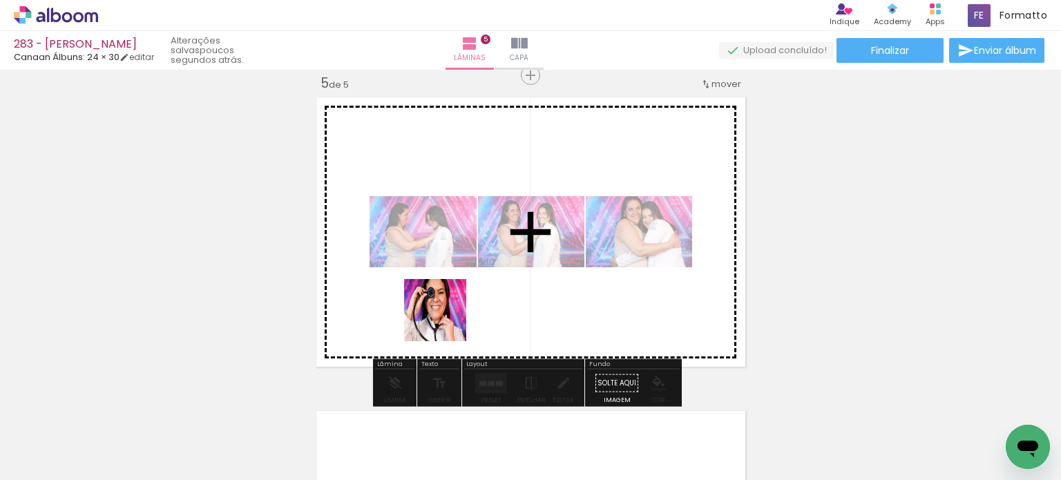
drag, startPoint x: 388, startPoint y: 403, endPoint x: 446, endPoint y: 321, distance: 100.8
click at [446, 321] on quentale-workspace at bounding box center [530, 240] width 1061 height 480
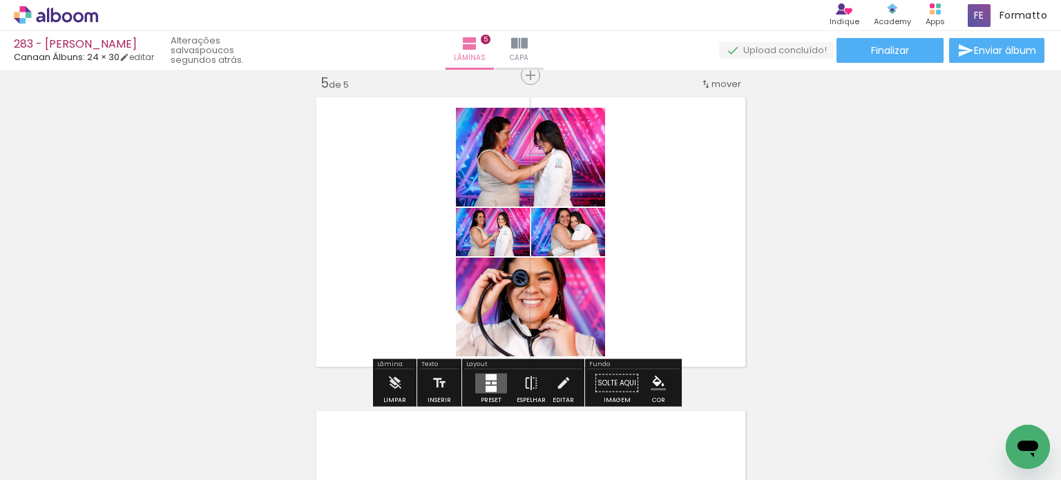
click at [497, 392] on div at bounding box center [491, 384] width 37 height 28
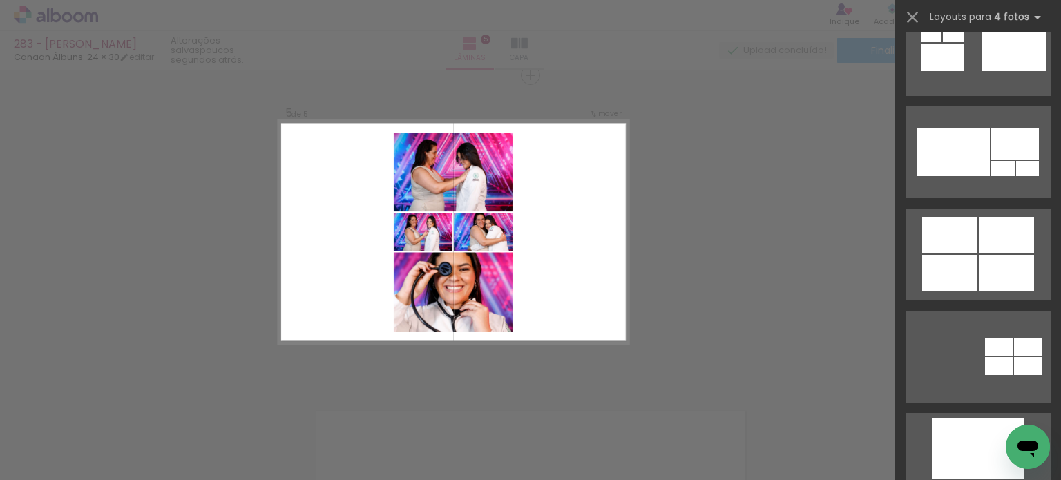
scroll to position [1105, 0]
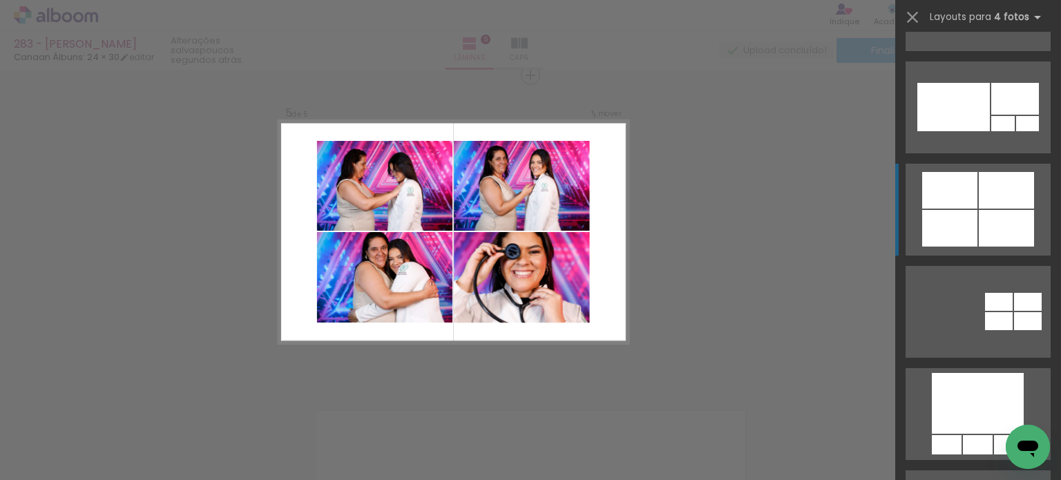
click at [1014, 312] on div at bounding box center [1028, 321] width 28 height 18
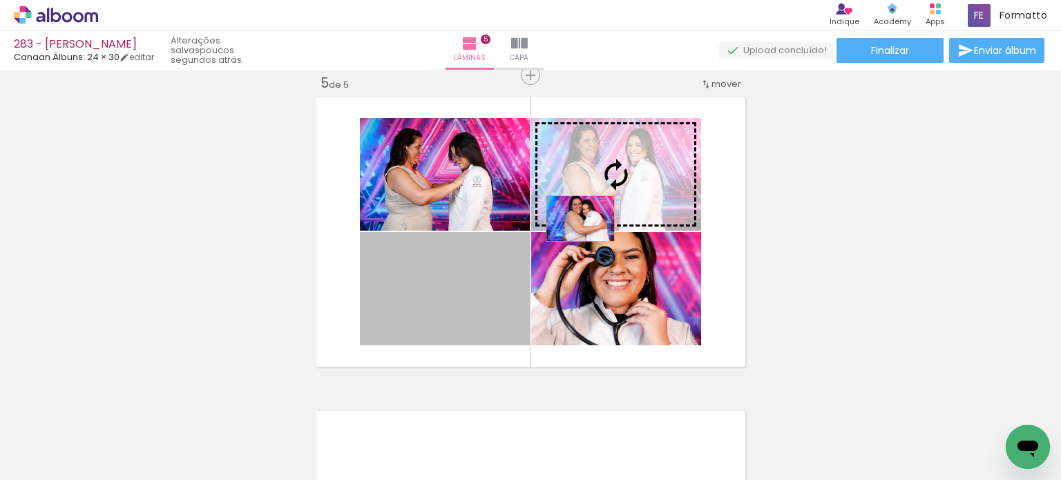
drag, startPoint x: 498, startPoint y: 292, endPoint x: 585, endPoint y: 205, distance: 123.1
click at [0, 0] on slot at bounding box center [0, 0] width 0 height 0
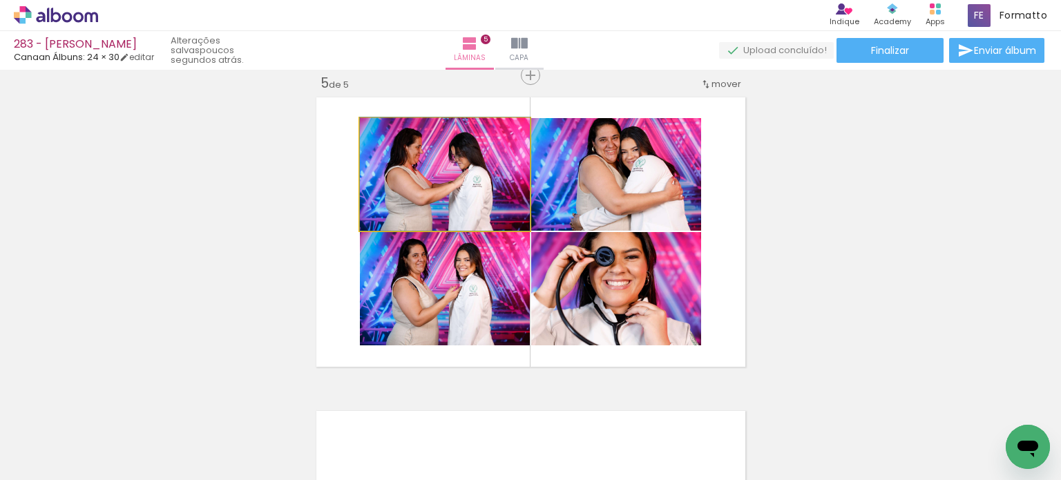
drag, startPoint x: 506, startPoint y: 197, endPoint x: 507, endPoint y: 184, distance: 13.2
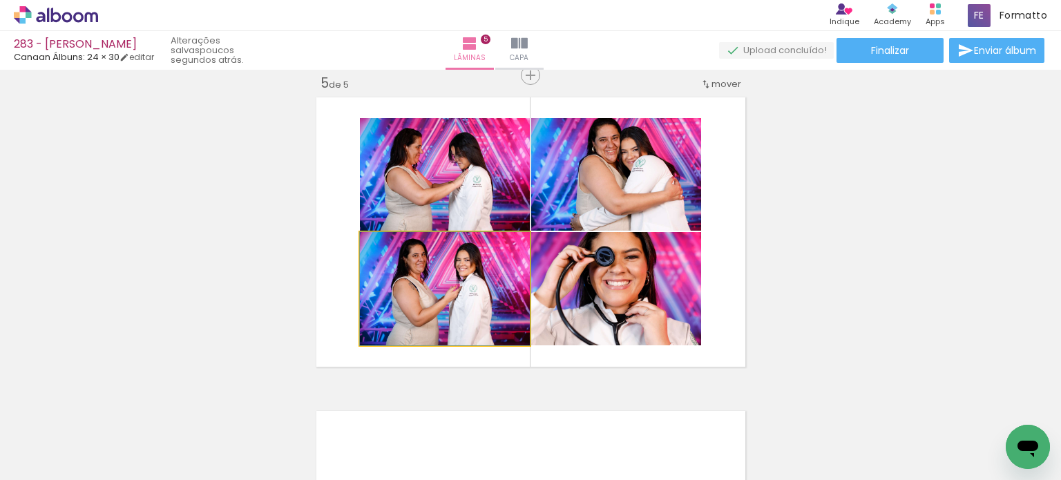
drag, startPoint x: 514, startPoint y: 276, endPoint x: 609, endPoint y: 191, distance: 127.7
click at [0, 0] on slot at bounding box center [0, 0] width 0 height 0
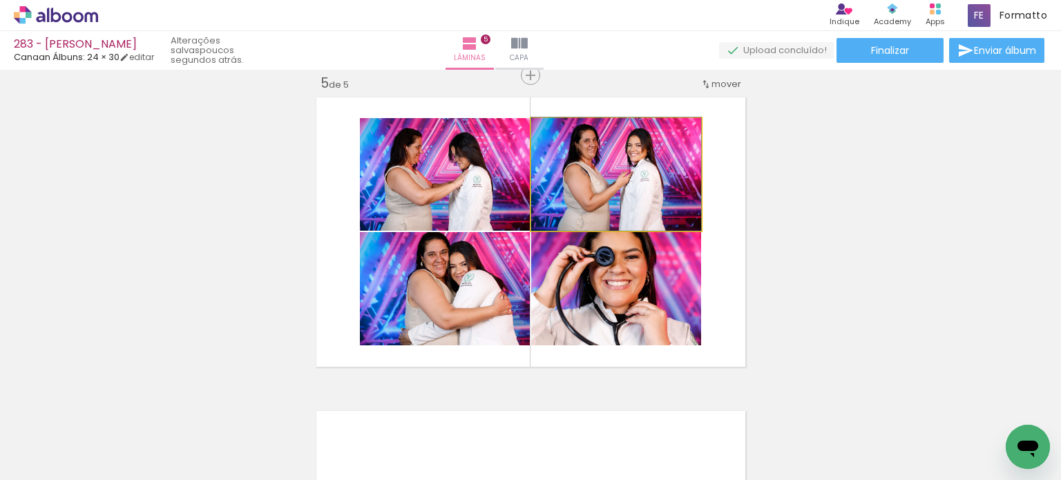
drag, startPoint x: 594, startPoint y: 198, endPoint x: 589, endPoint y: 189, distance: 9.6
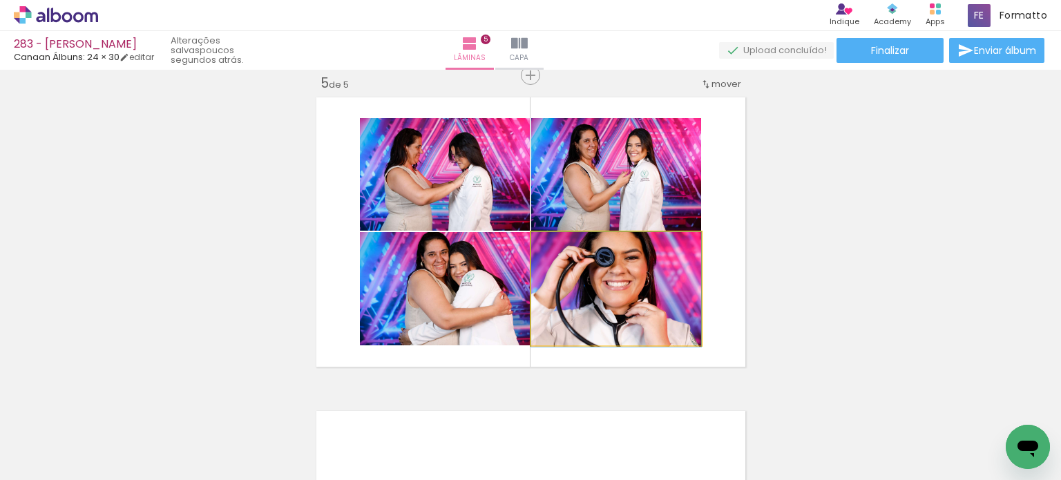
click at [700, 288] on quentale-layouter at bounding box center [531, 232] width 439 height 279
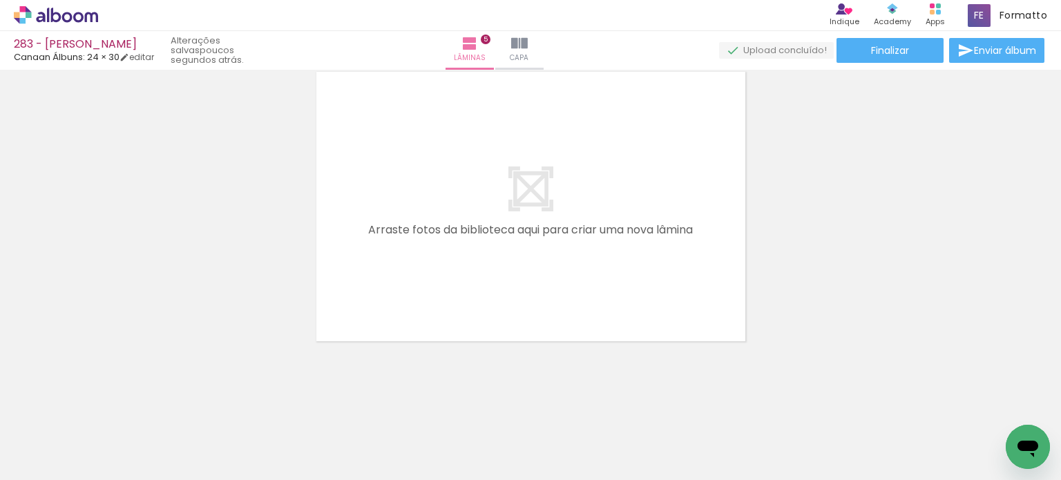
scroll to position [0, 1327]
drag, startPoint x: 596, startPoint y: 413, endPoint x: 558, endPoint y: 395, distance: 41.7
click at [609, 301] on quentale-workspace at bounding box center [530, 240] width 1061 height 480
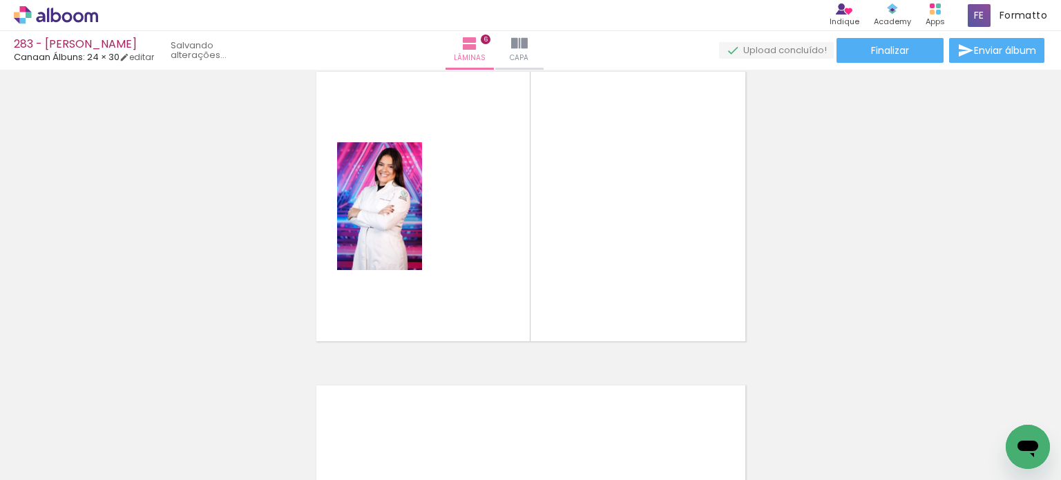
scroll to position [1586, 0]
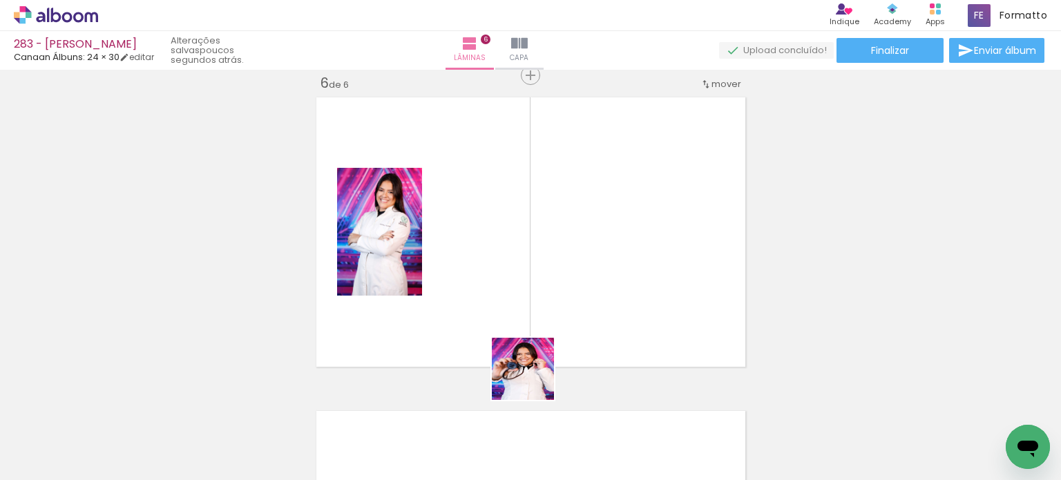
drag, startPoint x: 525, startPoint y: 424, endPoint x: 513, endPoint y: 357, distance: 67.4
click at [549, 289] on quentale-workspace at bounding box center [530, 240] width 1061 height 480
